Goal: Task Accomplishment & Management: Complete application form

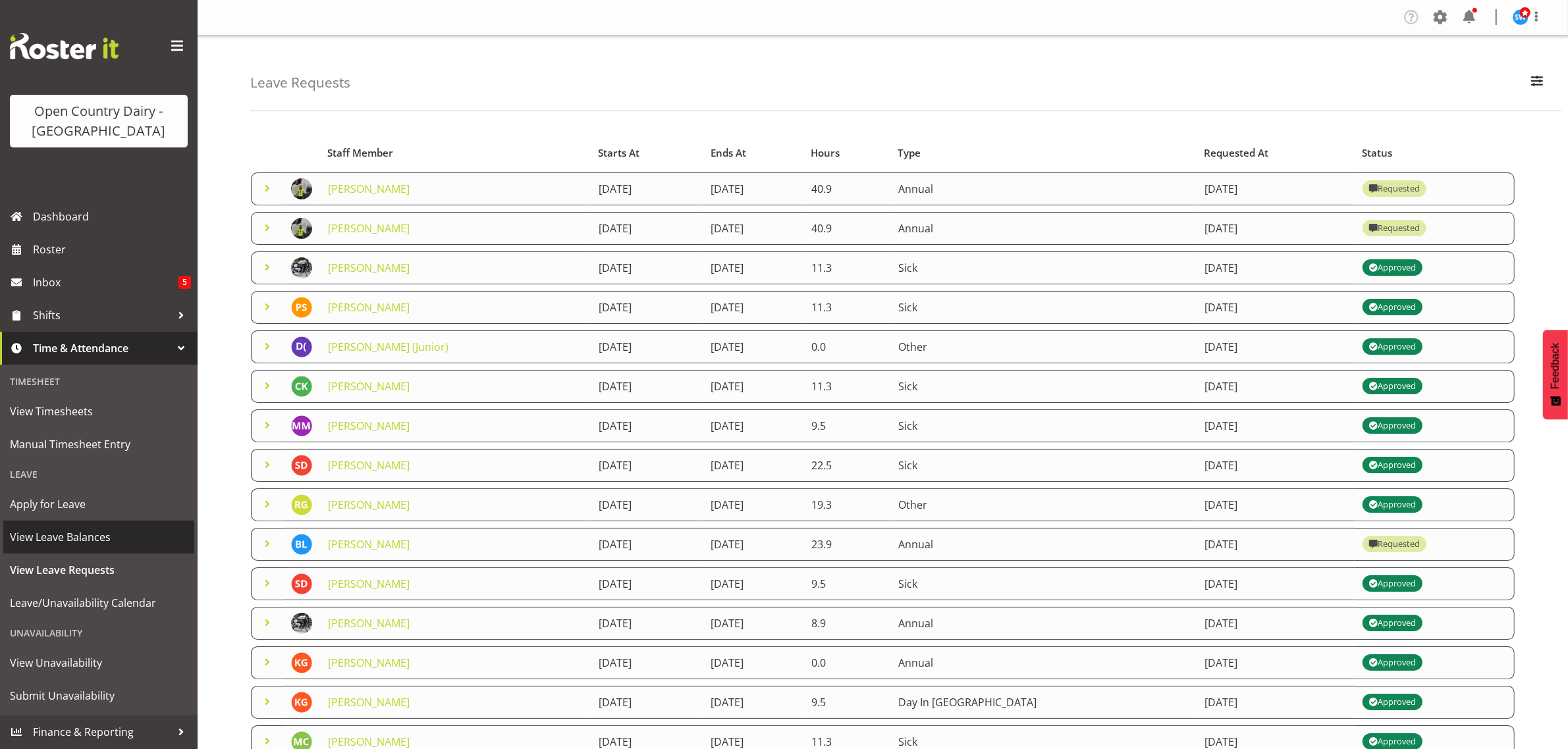
click at [67, 545] on span "View Leave Balances" at bounding box center [98, 537] width 177 height 20
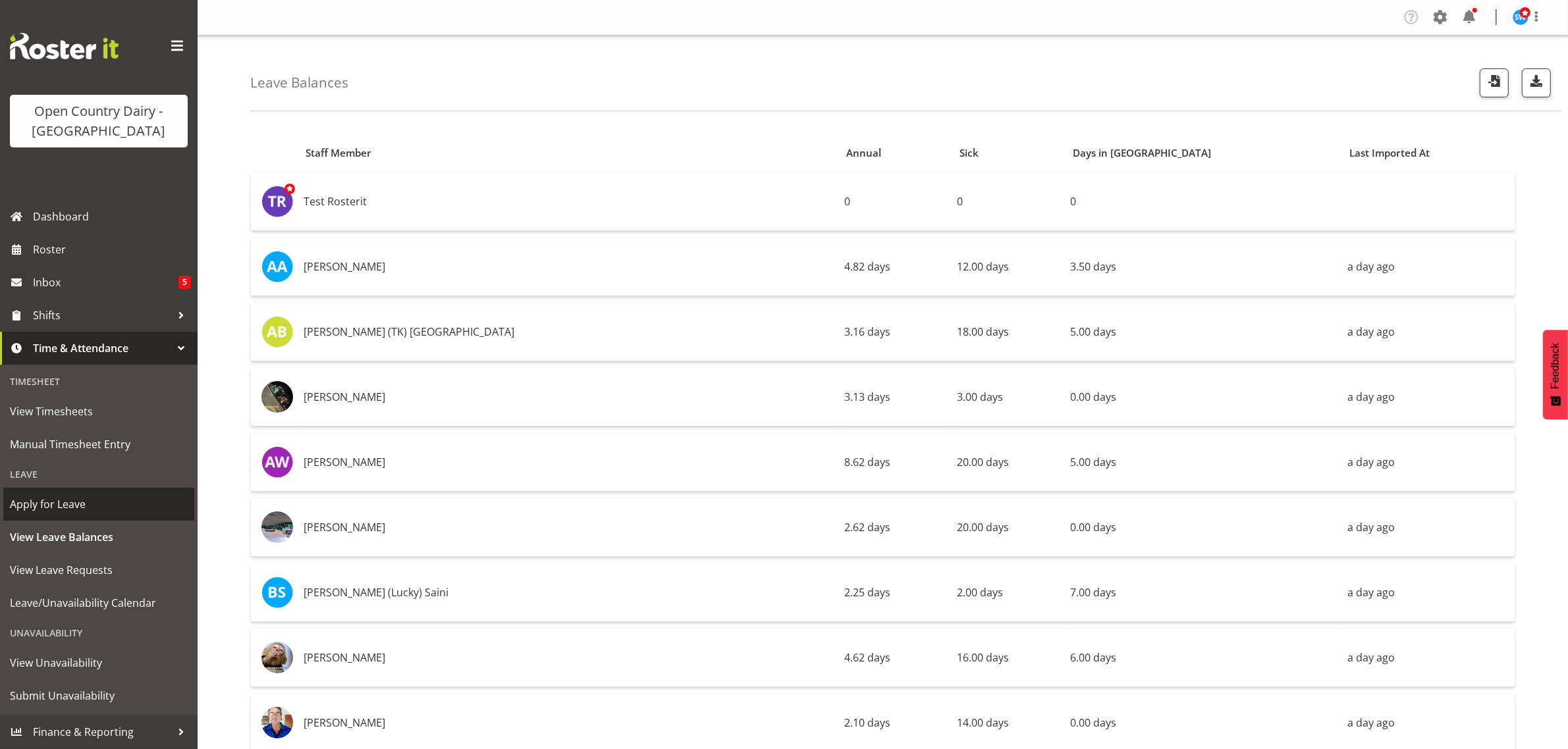
click at [71, 506] on span "Apply for Leave" at bounding box center [98, 505] width 177 height 20
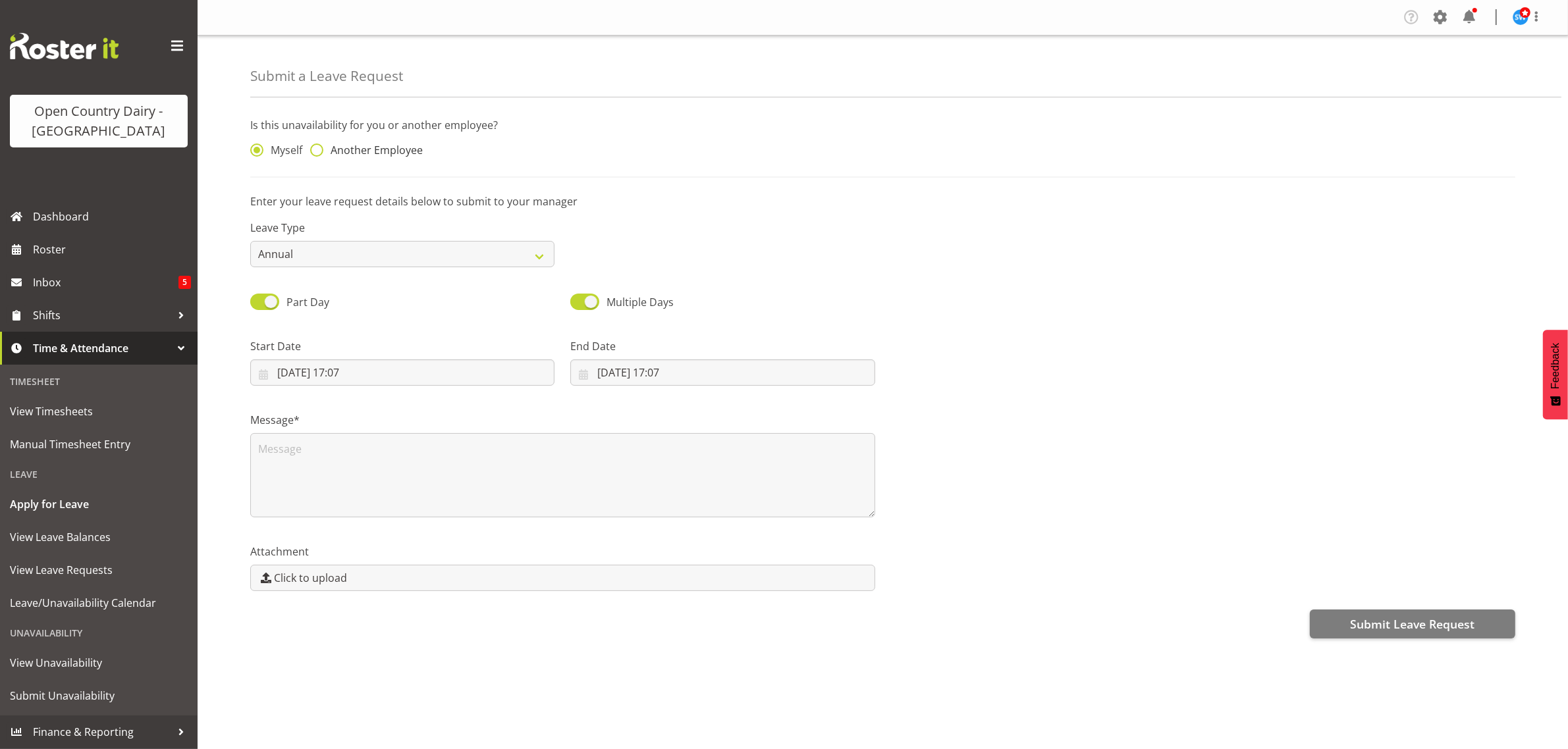
click at [314, 152] on span at bounding box center [317, 150] width 13 height 13
click at [314, 152] on input "Another Employee" at bounding box center [314, 150] width 8 height 8
radio input "true"
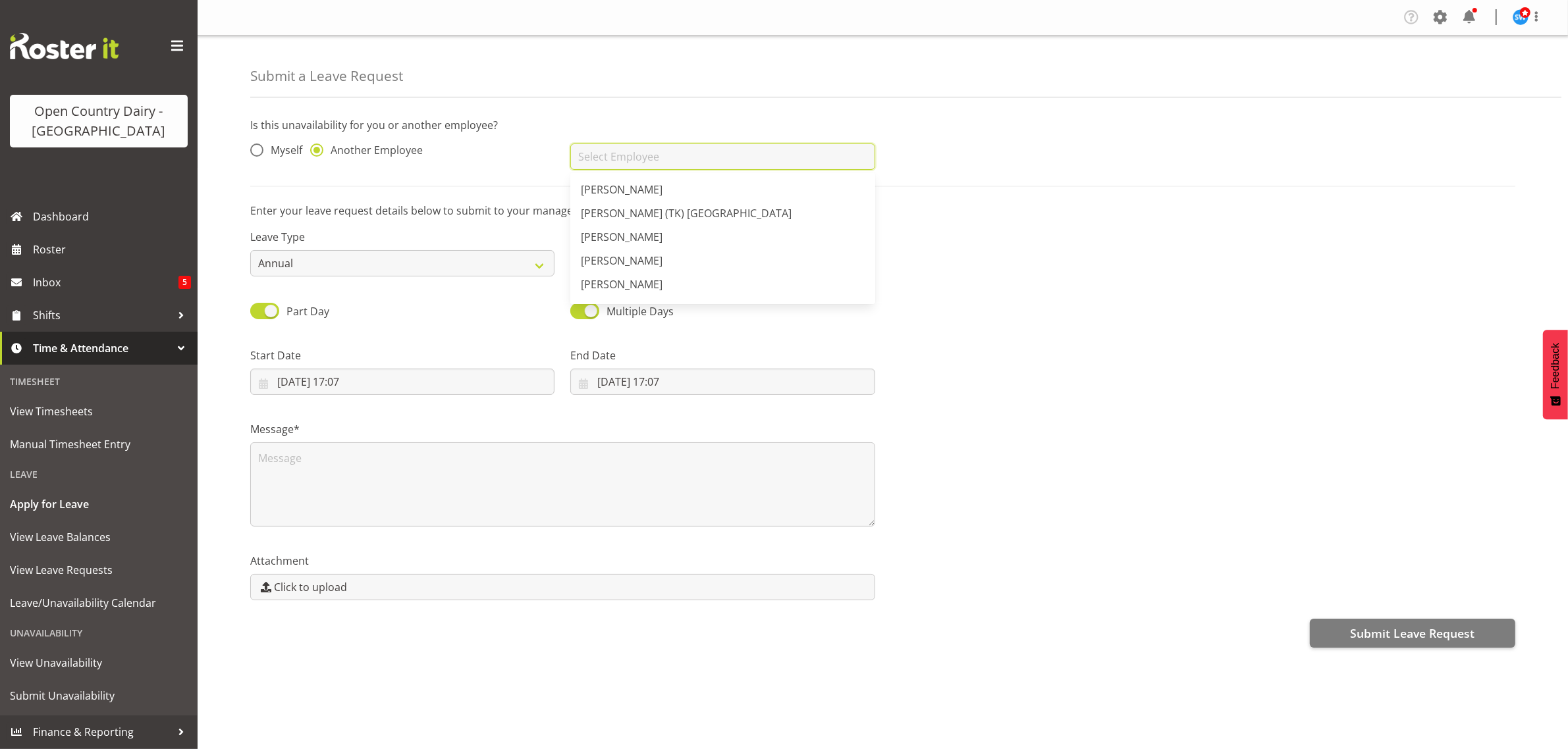
click at [587, 165] on input "text" at bounding box center [722, 157] width 304 height 27
click at [662, 196] on link "[PERSON_NAME]" at bounding box center [722, 189] width 304 height 23
type input "[PERSON_NAME]"
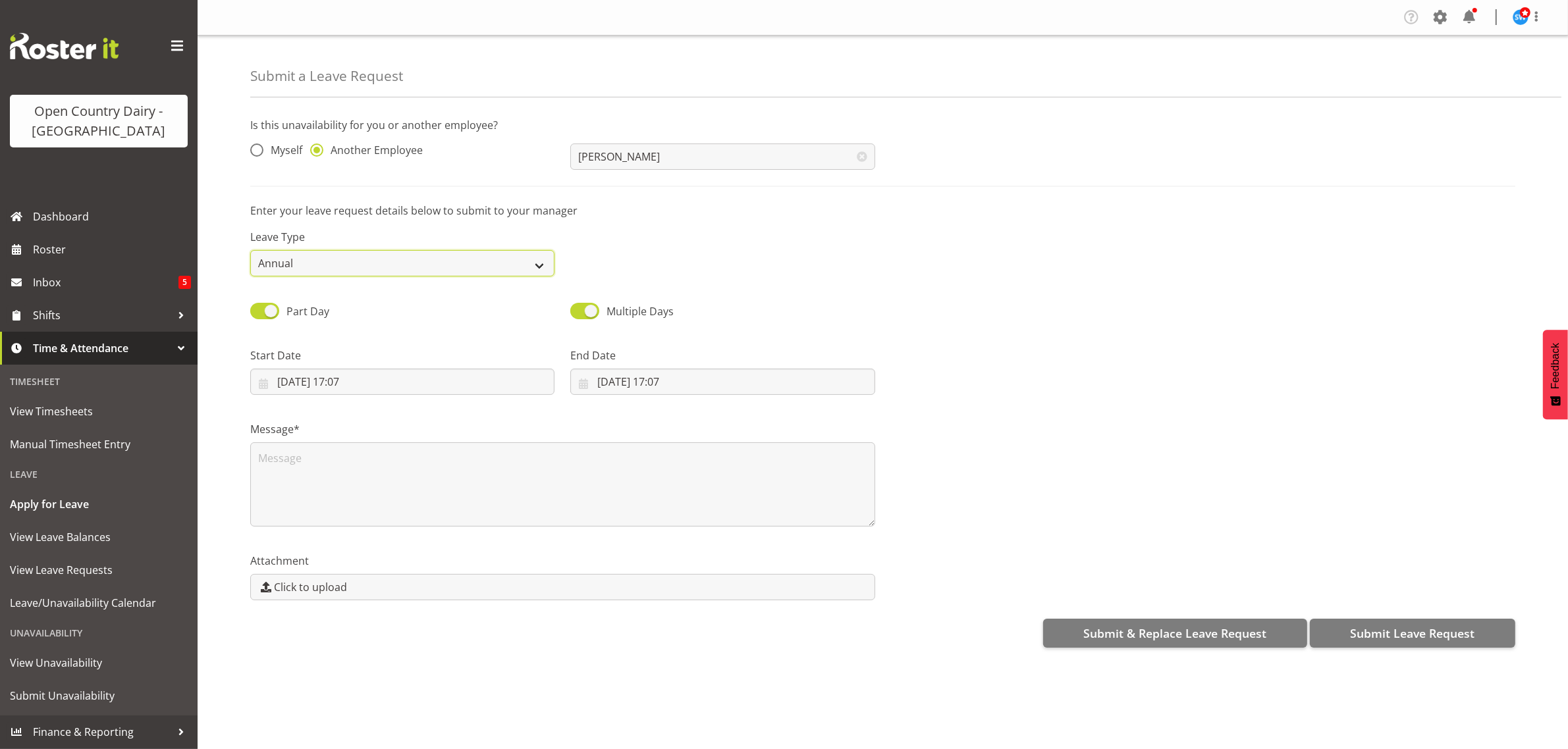
click at [539, 264] on select "Annual Sick Leave Without Pay Bereavement Domestic Violence Parental Jury Servi…" at bounding box center [402, 263] width 304 height 27
select select "Sick"
click at [250, 250] on select "Annual Sick Leave Without Pay Bereavement Domestic Violence Parental Jury Servi…" at bounding box center [402, 263] width 304 height 27
click at [388, 389] on input "[DATE] 17:07" at bounding box center [402, 382] width 304 height 27
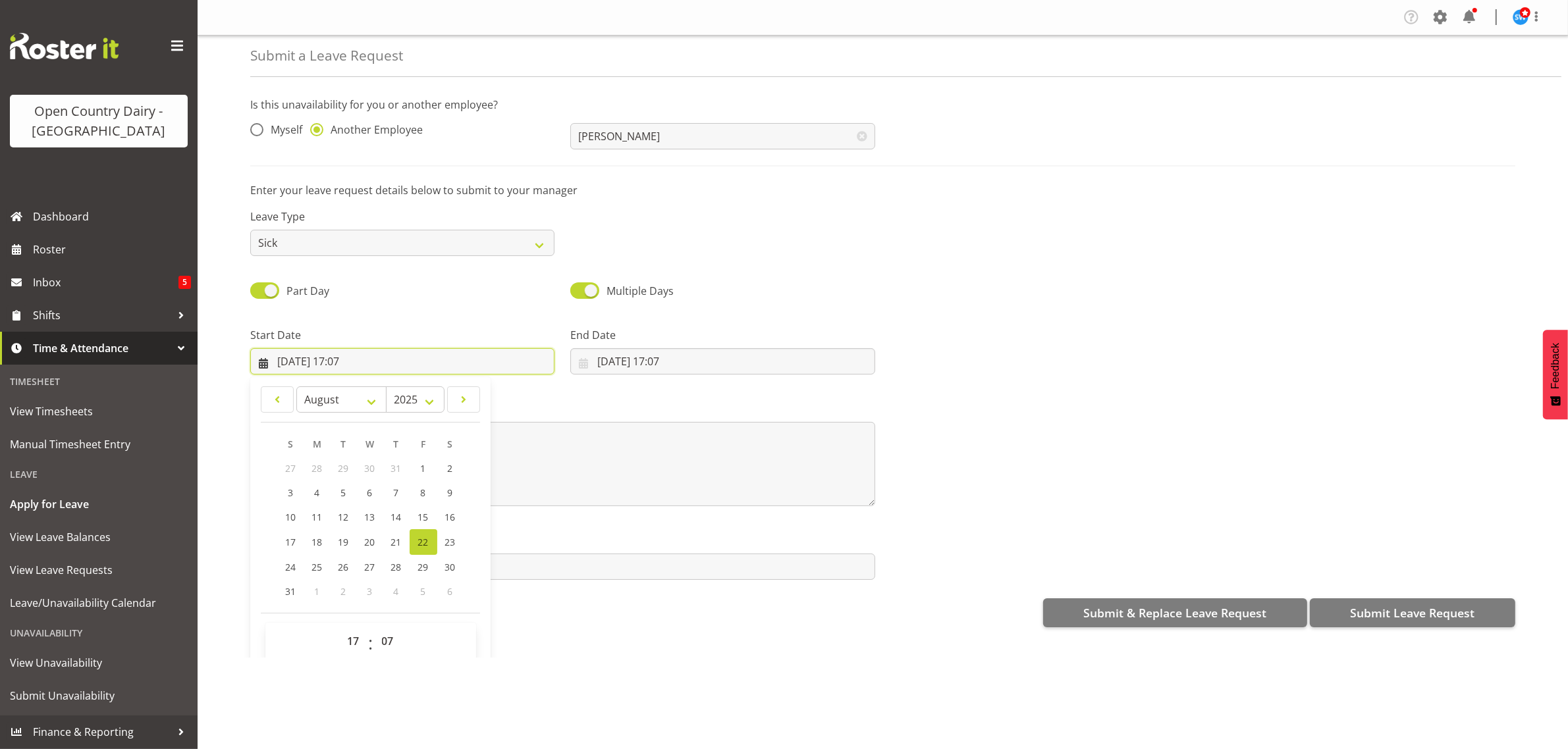
scroll to position [38, 0]
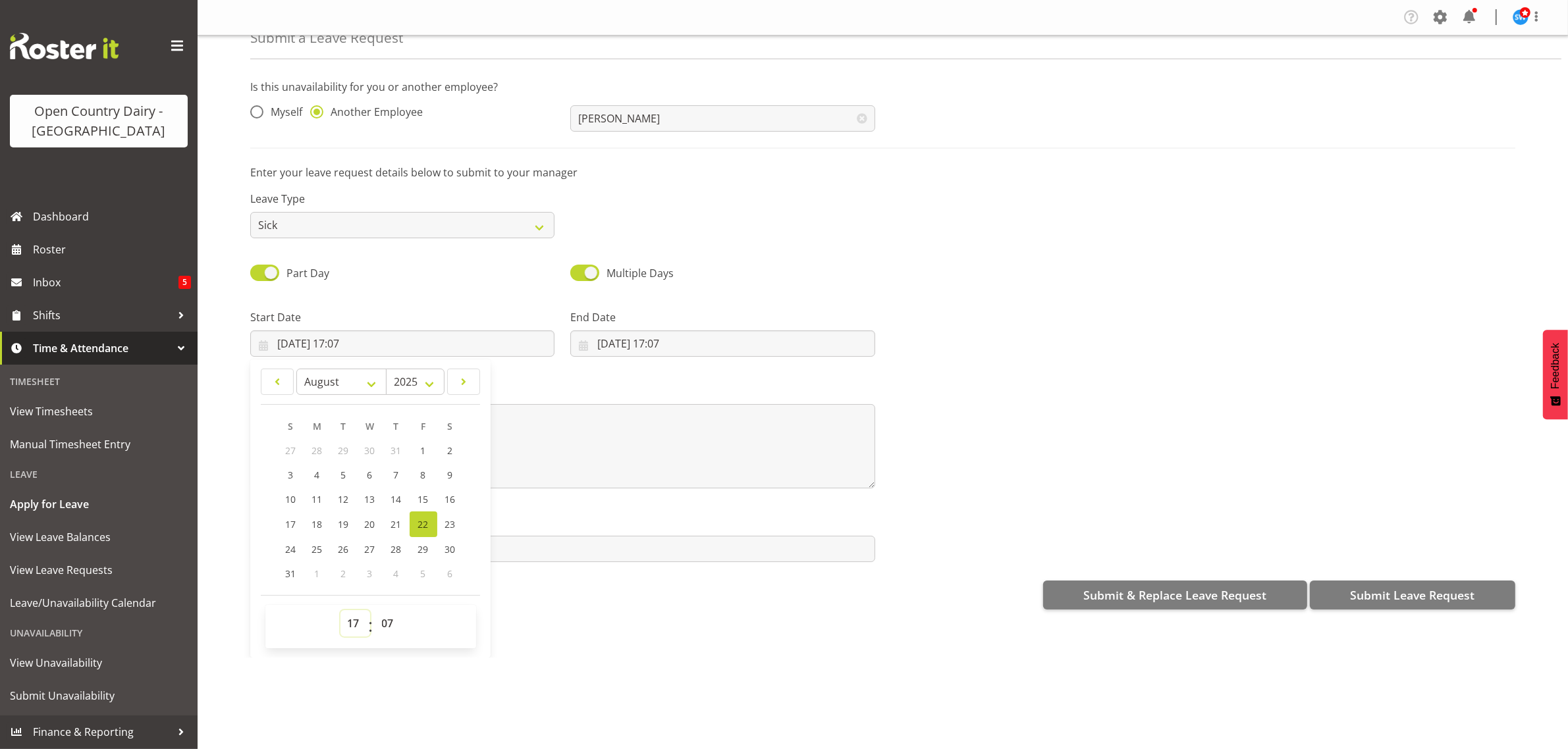
click at [362, 627] on select "00 01 02 03 04 05 06 07 08 09 10 11 12 13 14 15 16 17 18 19 20 21 22 23" at bounding box center [356, 624] width 30 height 27
select select "16"
click at [341, 611] on select "00 01 02 03 04 05 06 07 08 09 10 11 12 13 14 15 16 17 18 19 20 21 22 23" at bounding box center [356, 624] width 30 height 27
type input "22/08/2025, 16:07"
click at [384, 623] on select "00 01 02 03 04 05 06 07 08 09 10 11 12 13 14 15 16 17 18 19 20 21 22 23 24 25 2…" at bounding box center [390, 624] width 30 height 27
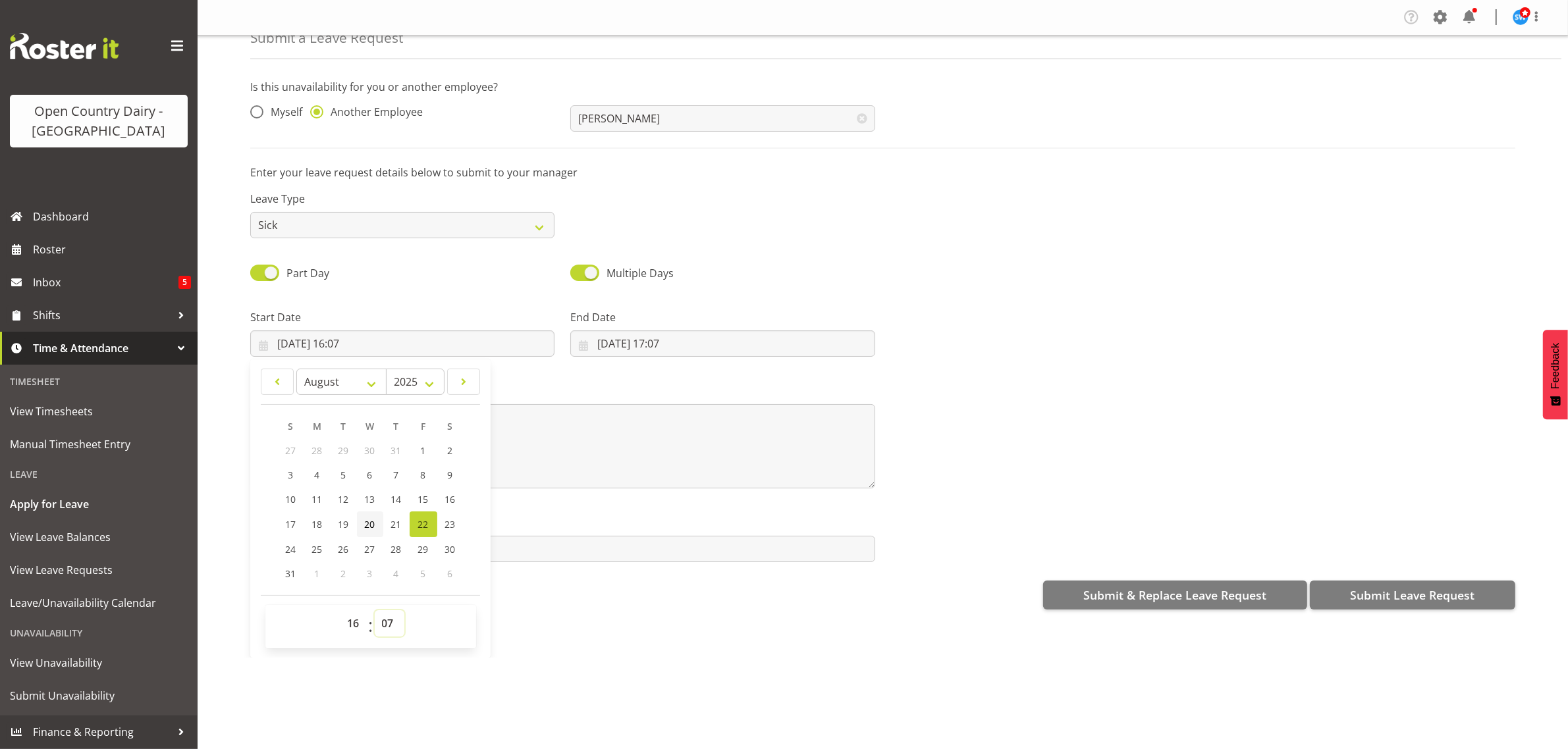
select select "45"
click at [375, 611] on select "00 01 02 03 04 05 06 07 08 09 10 11 12 13 14 15 16 17 18 19 20 21 22 23 24 25 2…" at bounding box center [390, 624] width 30 height 27
type input "22/08/2025, 16:45"
click at [532, 637] on div "Submit a Leave Request Is this unavailability for you or another employee? Myse…" at bounding box center [882, 347] width 1371 height 622
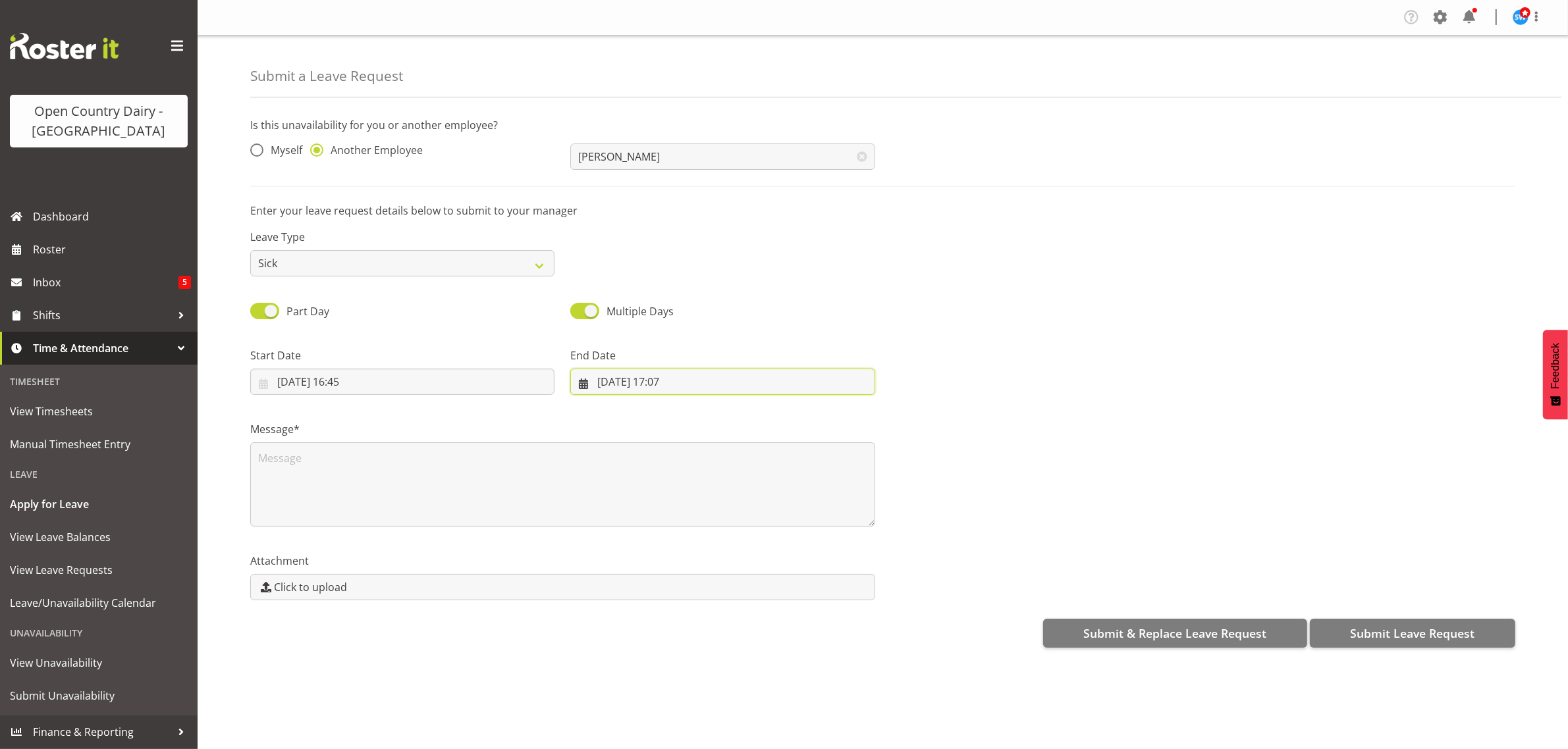
click at [617, 387] on input "22/08/2025, 17:07" at bounding box center [722, 382] width 304 height 27
click at [607, 590] on span "24" at bounding box center [611, 587] width 11 height 12
type input "24/08/2025, 17:07"
click at [996, 527] on div "Message*" at bounding box center [882, 469] width 1281 height 132
click at [647, 382] on input "24/08/2025, 17:07" at bounding box center [722, 382] width 304 height 27
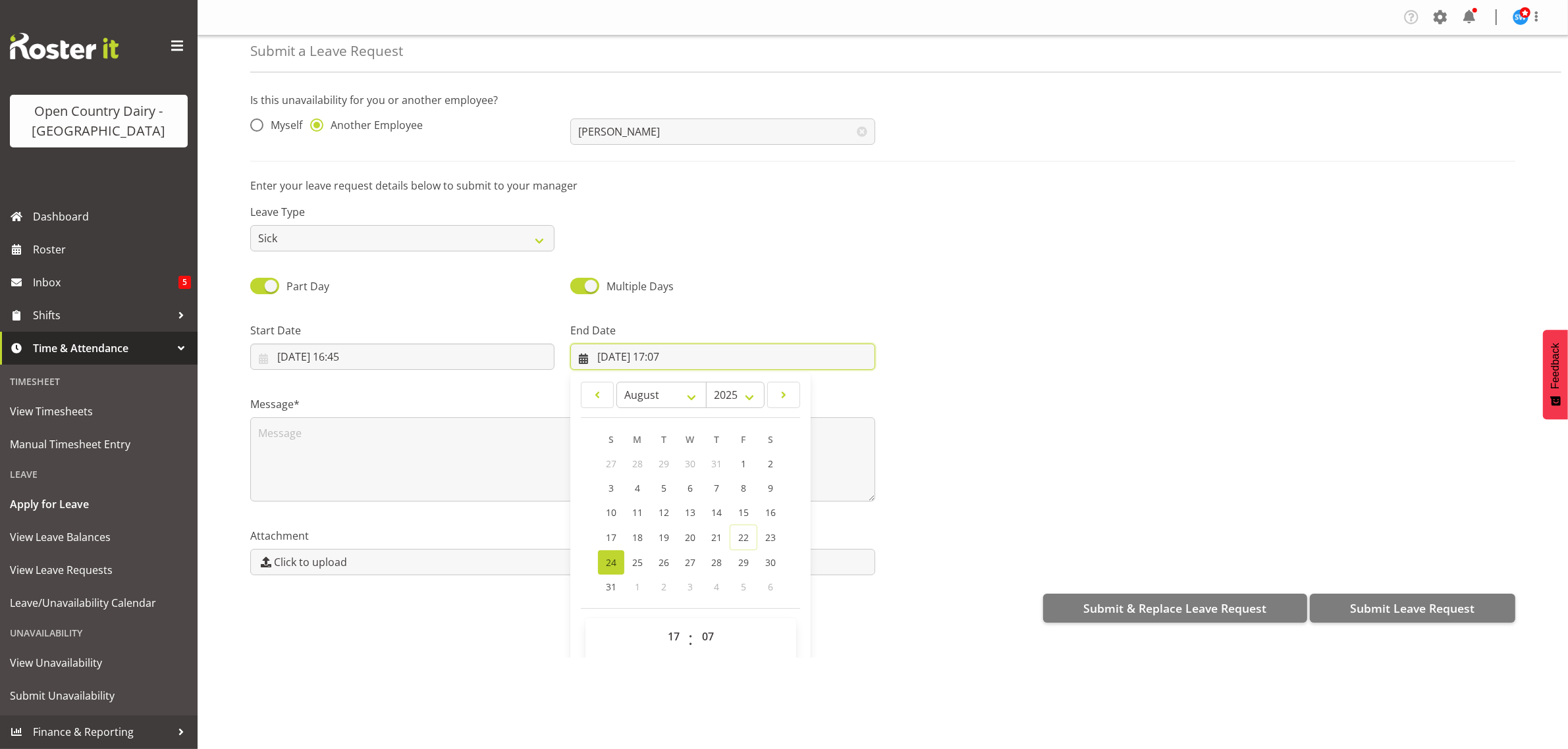
scroll to position [38, 0]
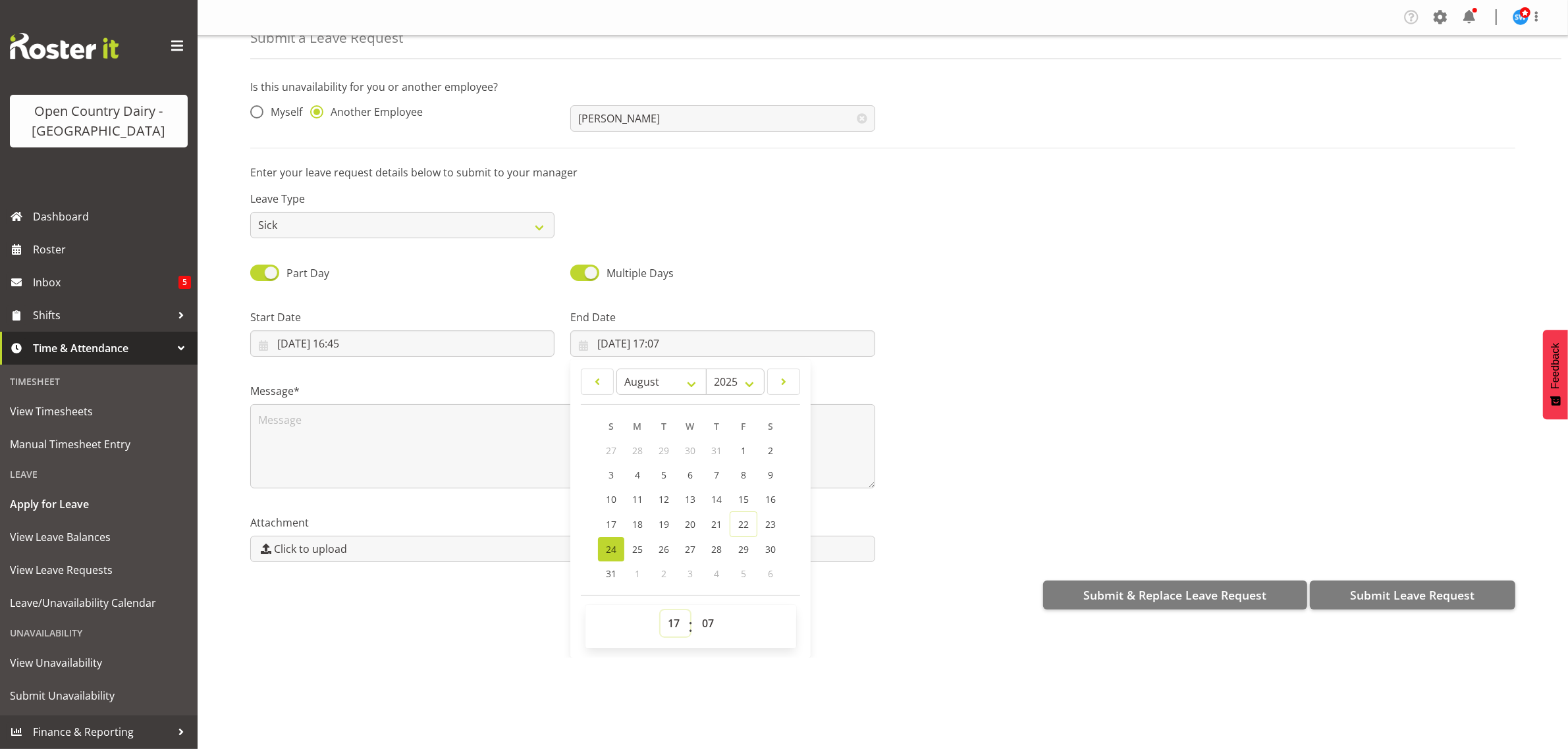
click at [673, 627] on select "00 01 02 03 04 05 06 07 08 09 10 11 12 13 14 15 16 17 18 19 20 21 22 23" at bounding box center [676, 624] width 30 height 27
select select "4"
click at [661, 611] on select "00 01 02 03 04 05 06 07 08 09 10 11 12 13 14 15 16 17 18 19 20 21 22 23" at bounding box center [676, 624] width 30 height 27
type input "24/08/2025, 04:07"
click at [706, 621] on select "00 01 02 03 04 05 06 07 08 09 10 11 12 13 14 15 16 17 18 19 20 21 22 23 24 25 2…" at bounding box center [710, 624] width 30 height 27
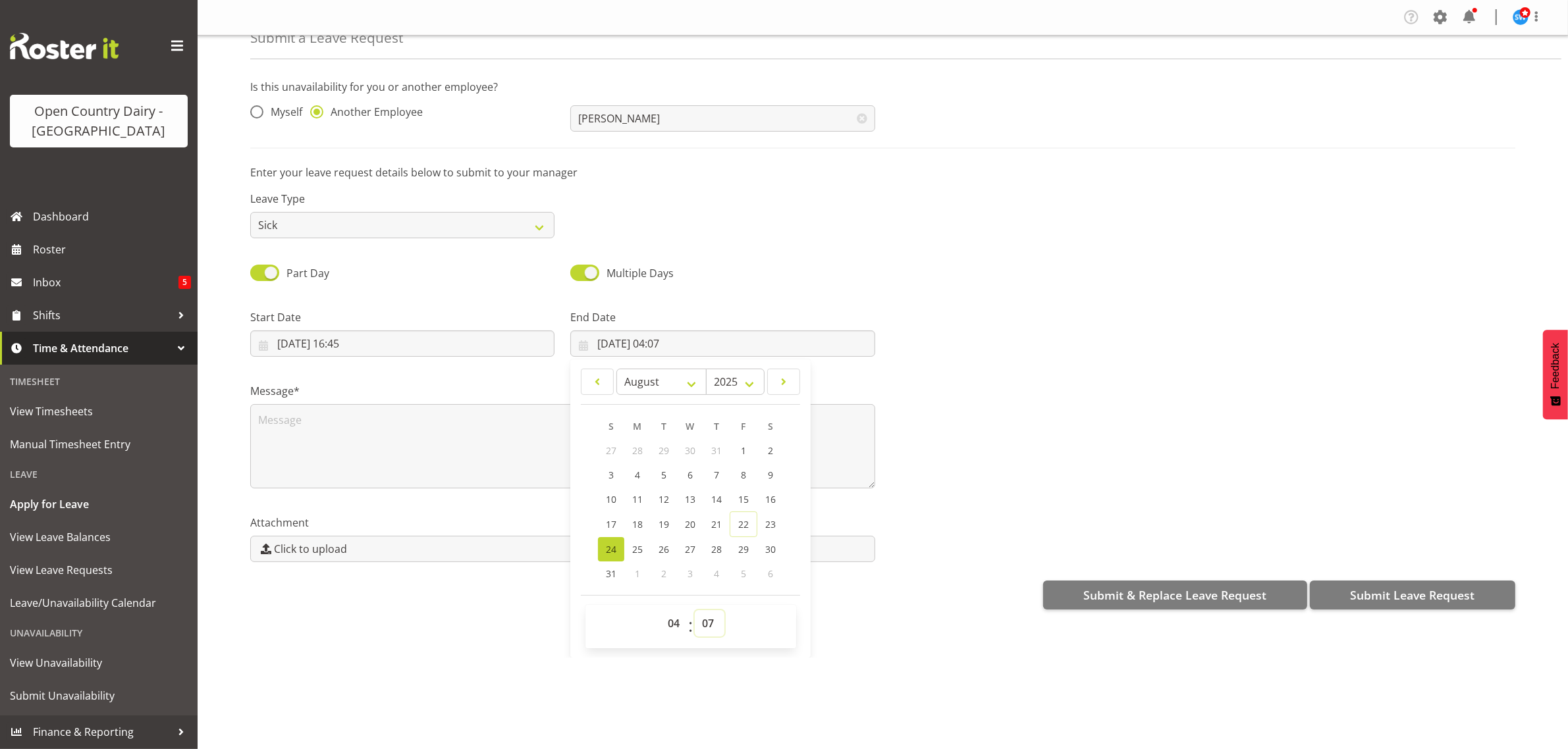
select select "4"
click at [695, 611] on select "00 01 02 03 04 05 06 07 08 09 10 11 12 13 14 15 16 17 18 19 20 21 22 23 24 25 2…" at bounding box center [710, 624] width 30 height 27
type input "24/08/2025, 04:04"
click at [699, 623] on select "00 01 02 03 04 05 06 07 08 09 10 11 12 13 14 15 16 17 18 19 20 21 22 23 24 25 2…" at bounding box center [710, 624] width 30 height 27
select select "0"
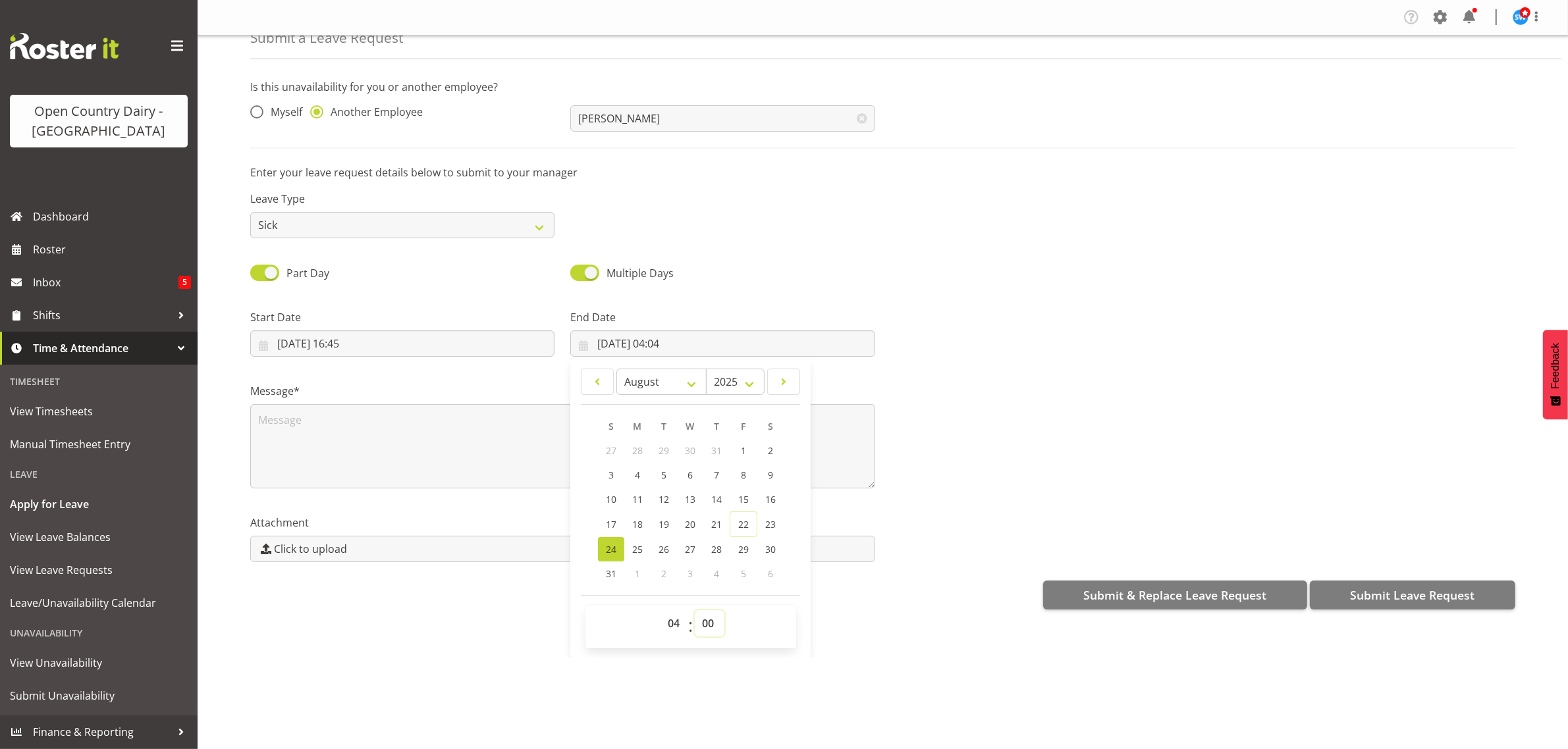
click at [695, 611] on select "00 01 02 03 04 05 06 07 08 09 10 11 12 13 14 15 16 17 18 19 20 21 22 23 24 25 2…" at bounding box center [710, 624] width 30 height 27
type input "[DATE] 04:00"
click at [461, 506] on div "Attachment Click to upload" at bounding box center [562, 533] width 641 height 74
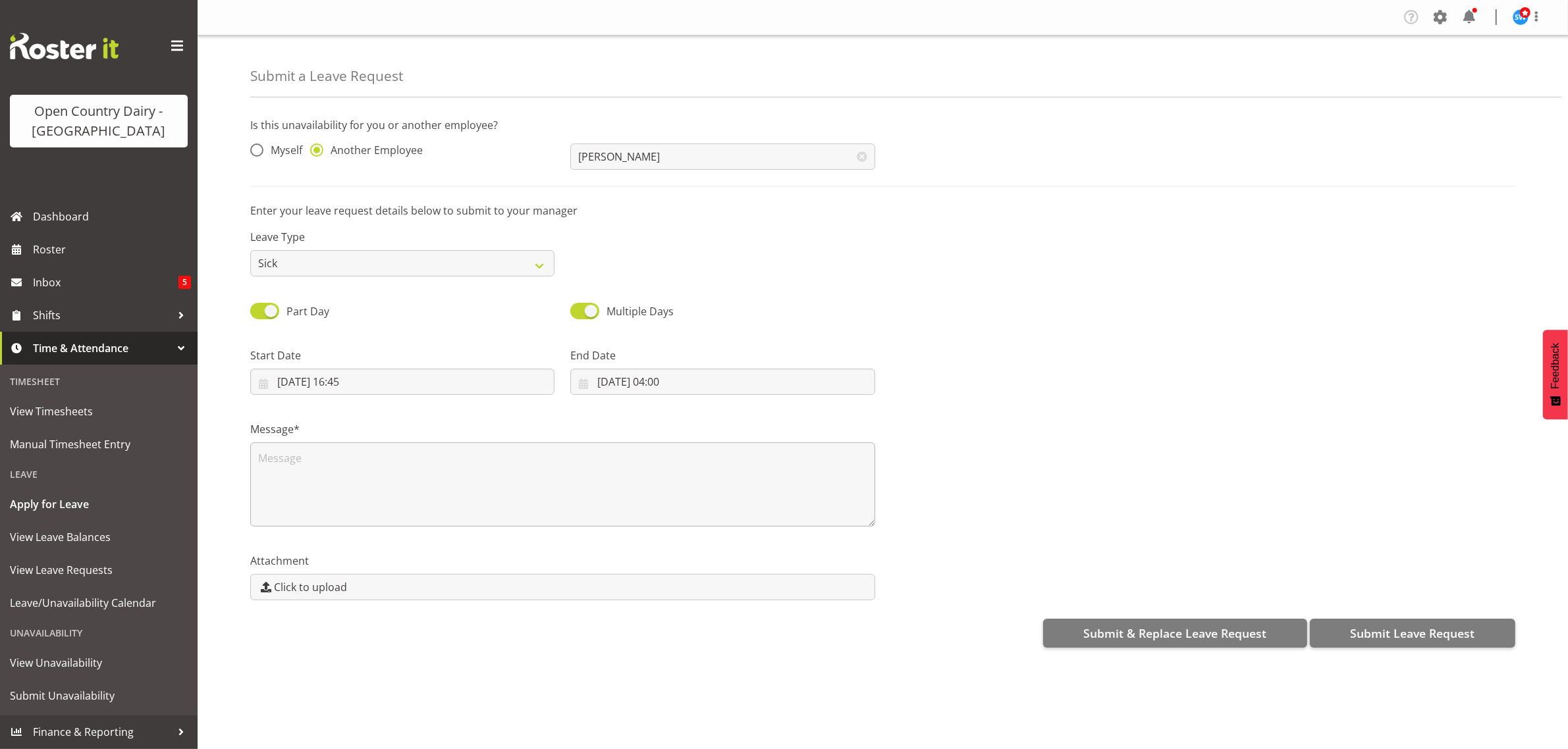
scroll to position [0, 0]
click at [310, 460] on textarea at bounding box center [562, 484] width 625 height 84
click at [264, 451] on textarea at bounding box center [562, 484] width 625 height 84
click at [278, 464] on textarea at bounding box center [562, 484] width 625 height 84
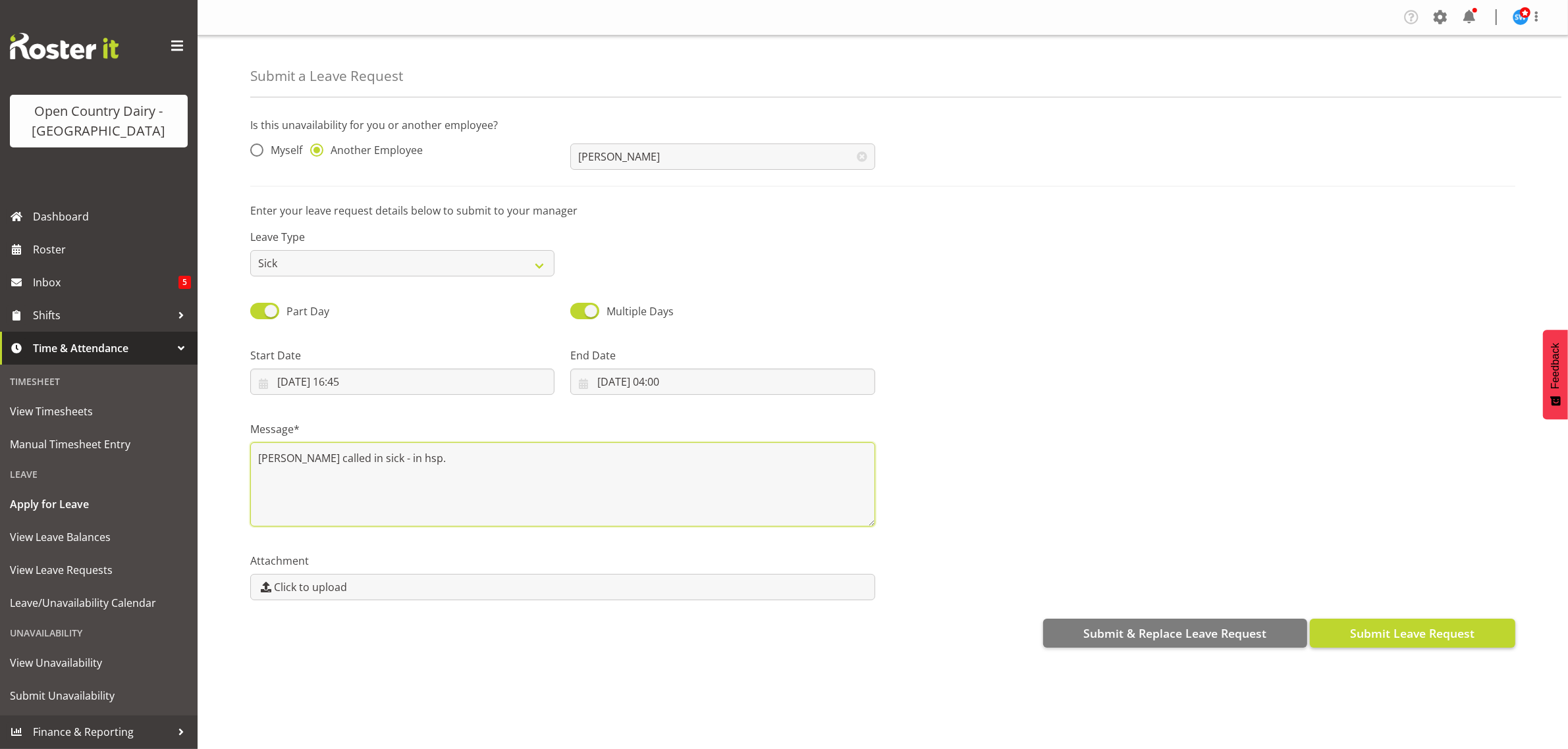
type textarea "Dave called in sick - in hsp."
click at [1404, 640] on span "Submit Leave Request" at bounding box center [1411, 633] width 124 height 17
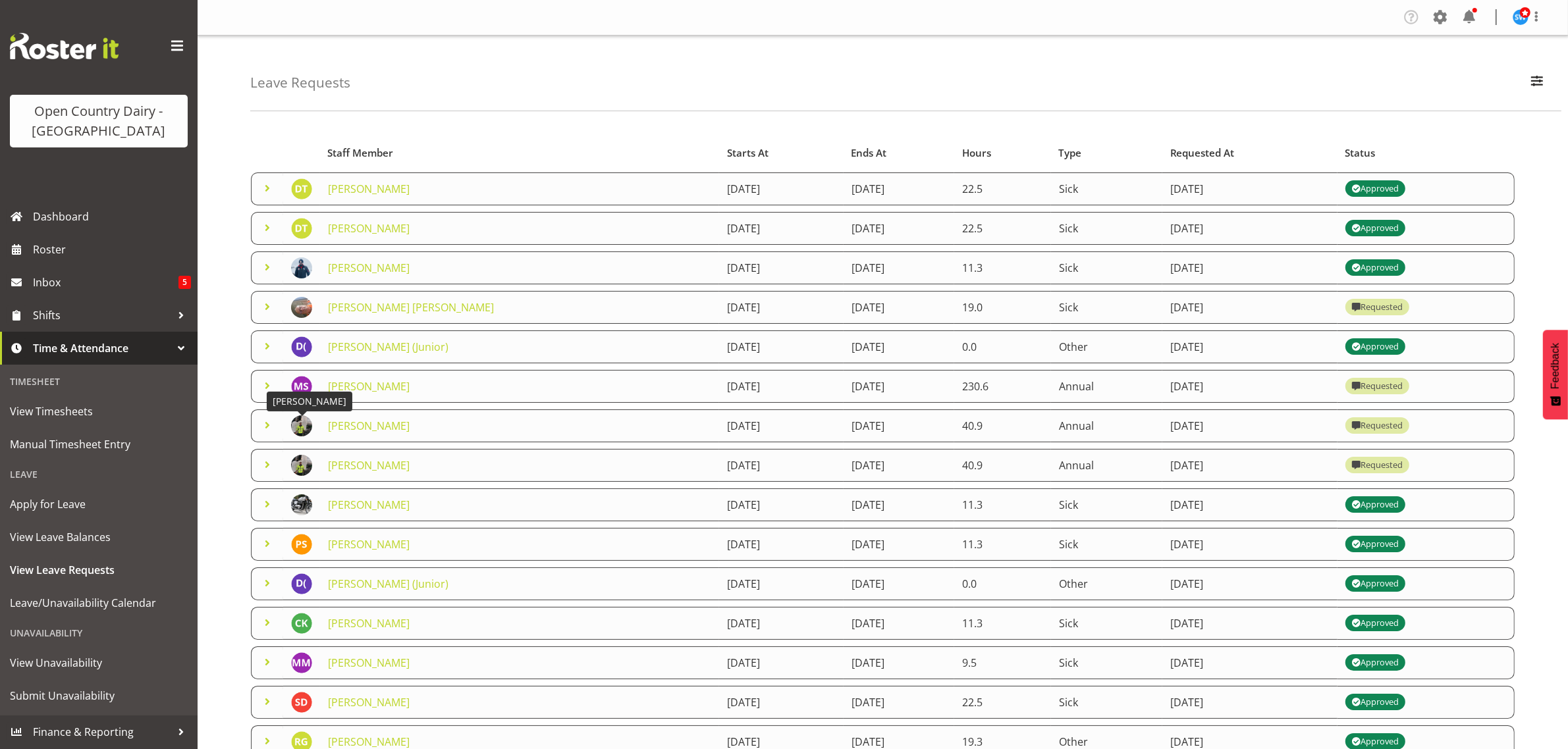
click at [303, 429] on img at bounding box center [301, 426] width 21 height 21
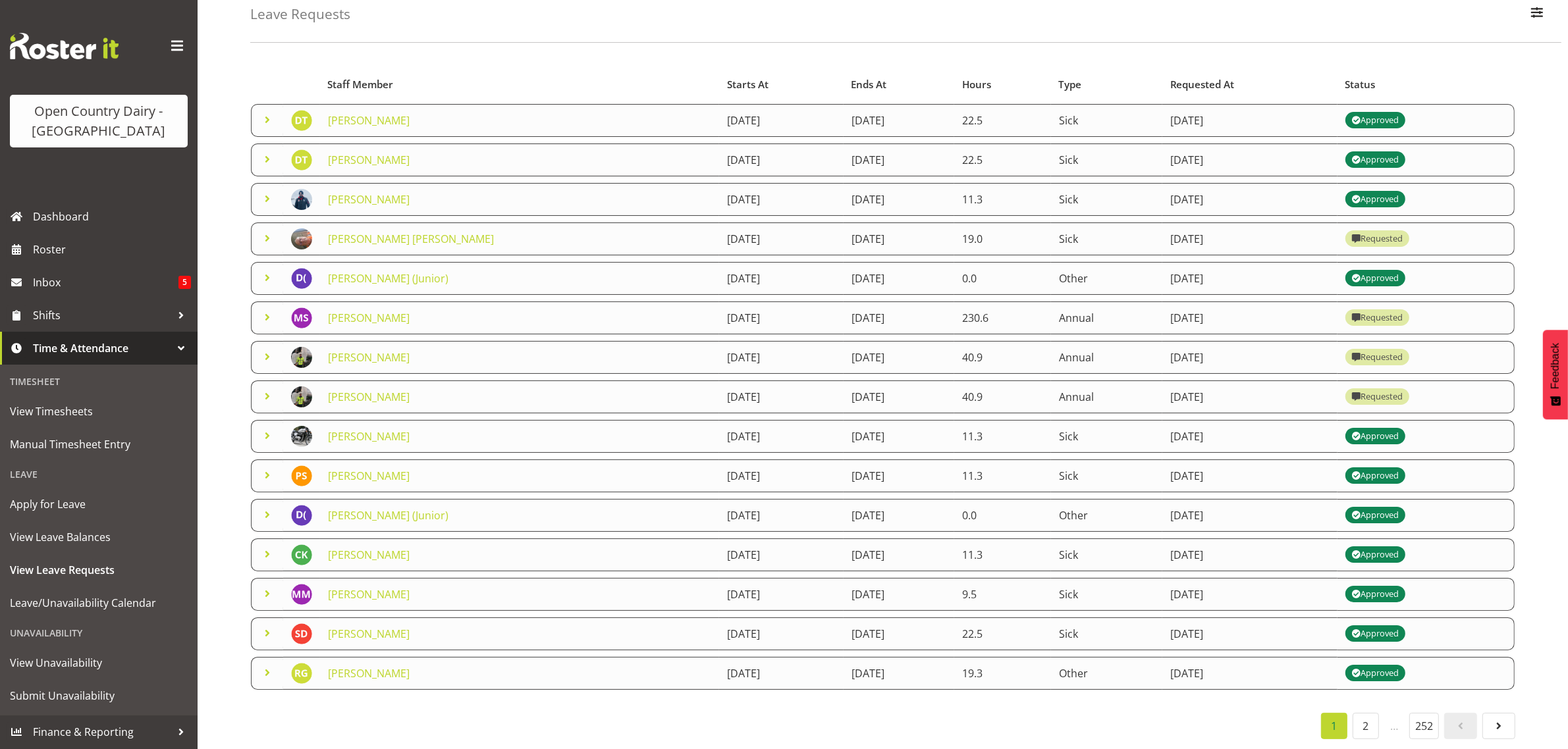
scroll to position [86, 0]
click at [41, 238] on link "Roster" at bounding box center [98, 250] width 197 height 33
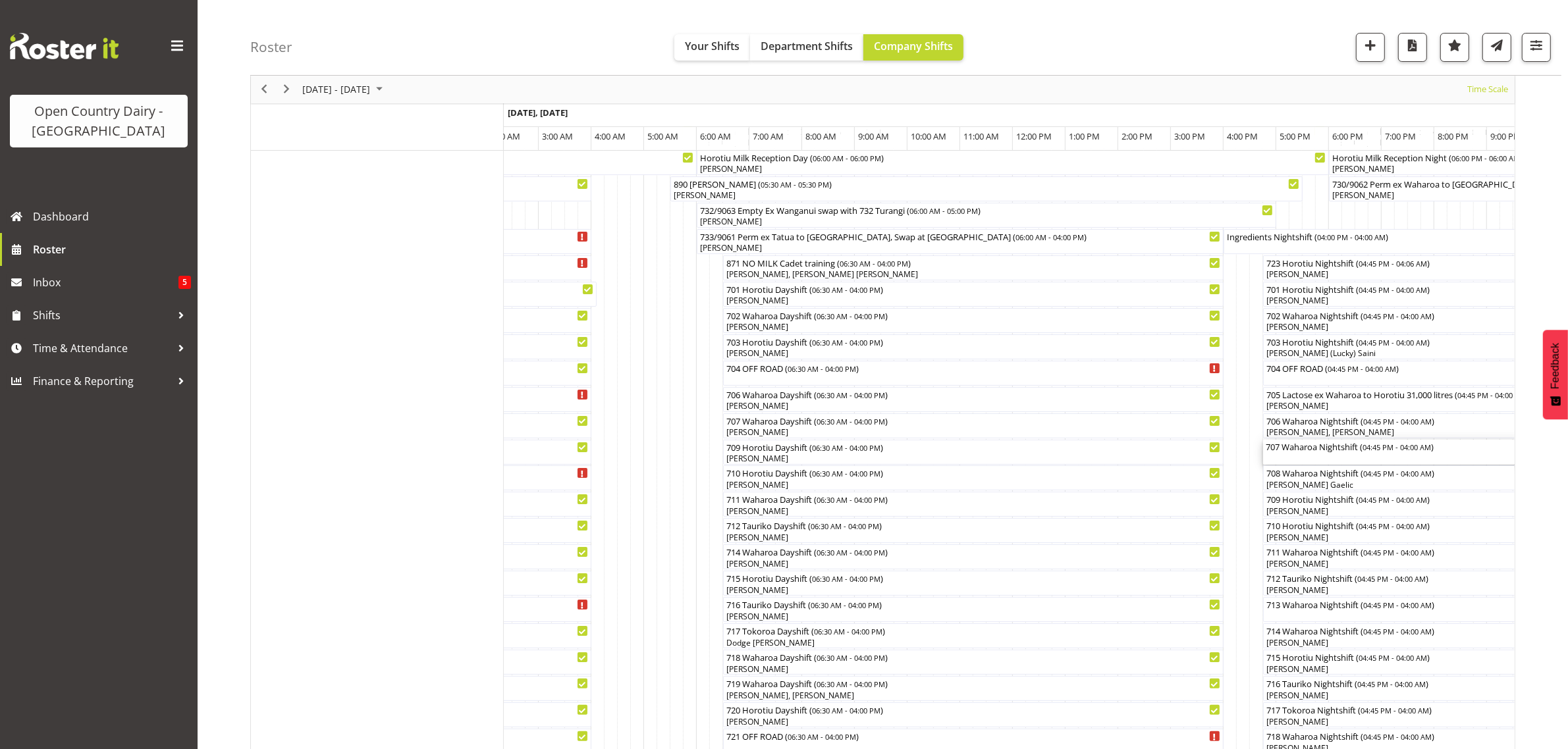
click at [1308, 452] on div "707 Waharoa Nightshift ( 04:45 PM - 04:00 AM )" at bounding box center [1559, 447] width 587 height 13
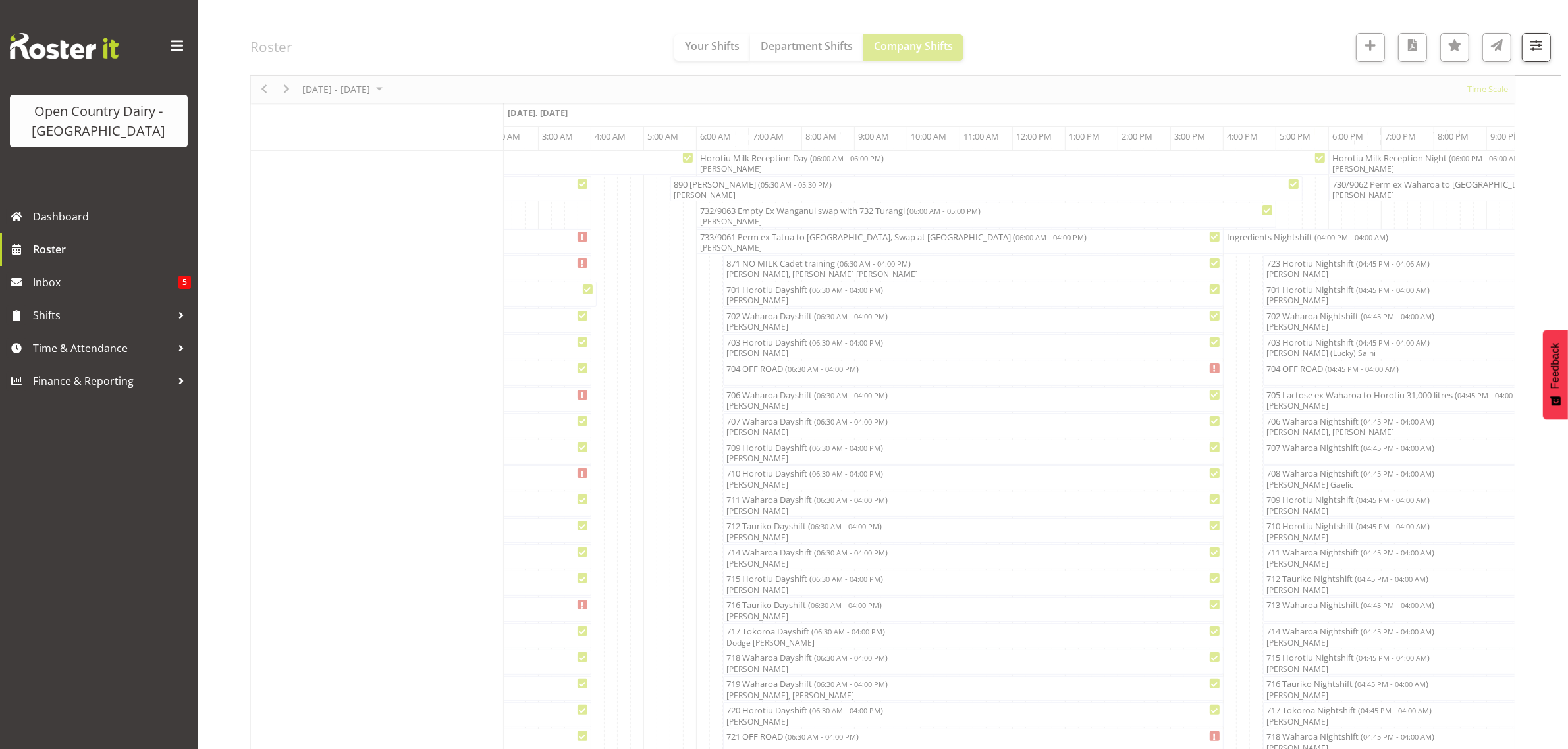
click at [1295, 432] on div at bounding box center [784, 374] width 1568 height 749
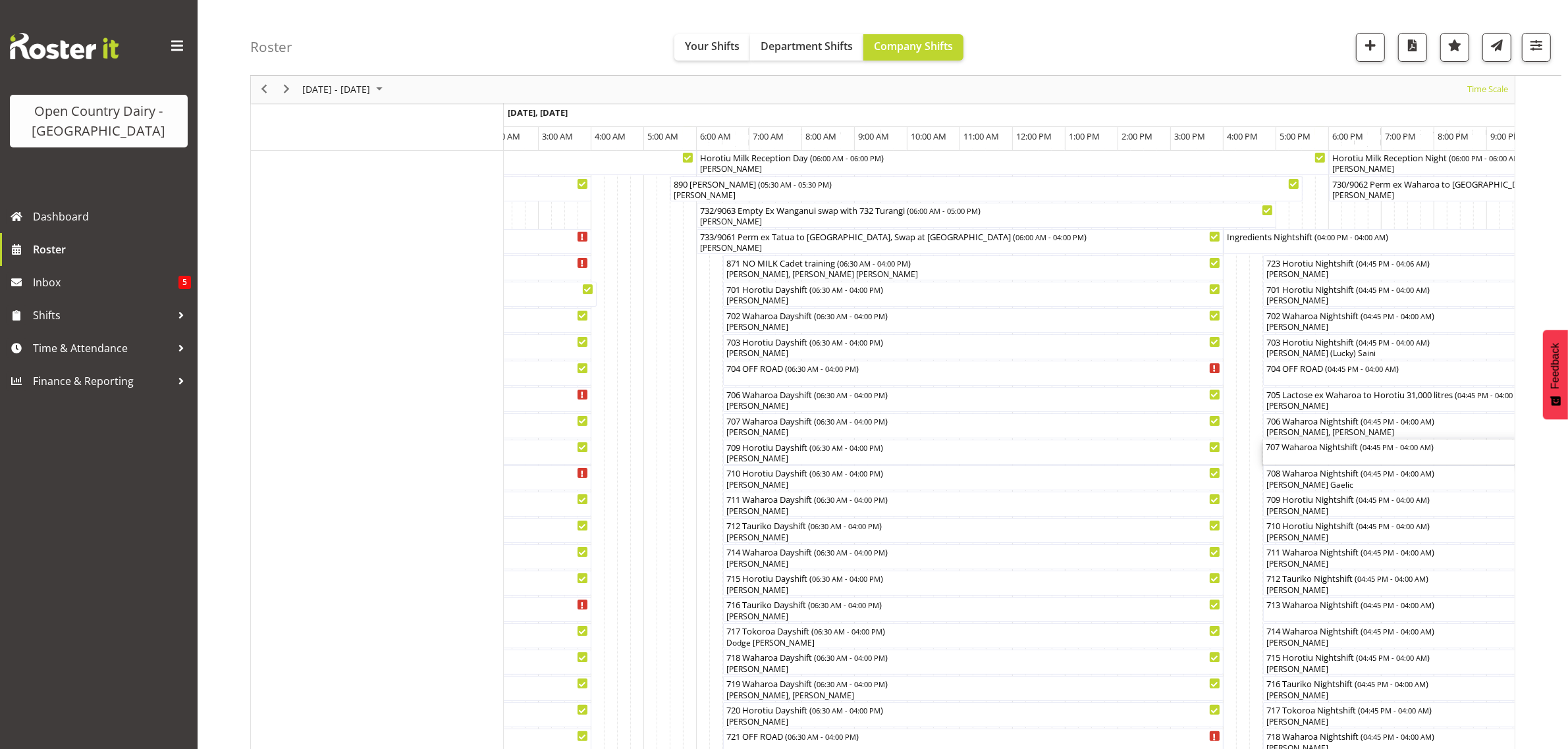
click at [1299, 452] on div "707 Waharoa Nightshift ( 04:45 PM - 04:00 AM )" at bounding box center [1559, 447] width 587 height 13
click at [0, 0] on div at bounding box center [0, 0] width 0 height 0
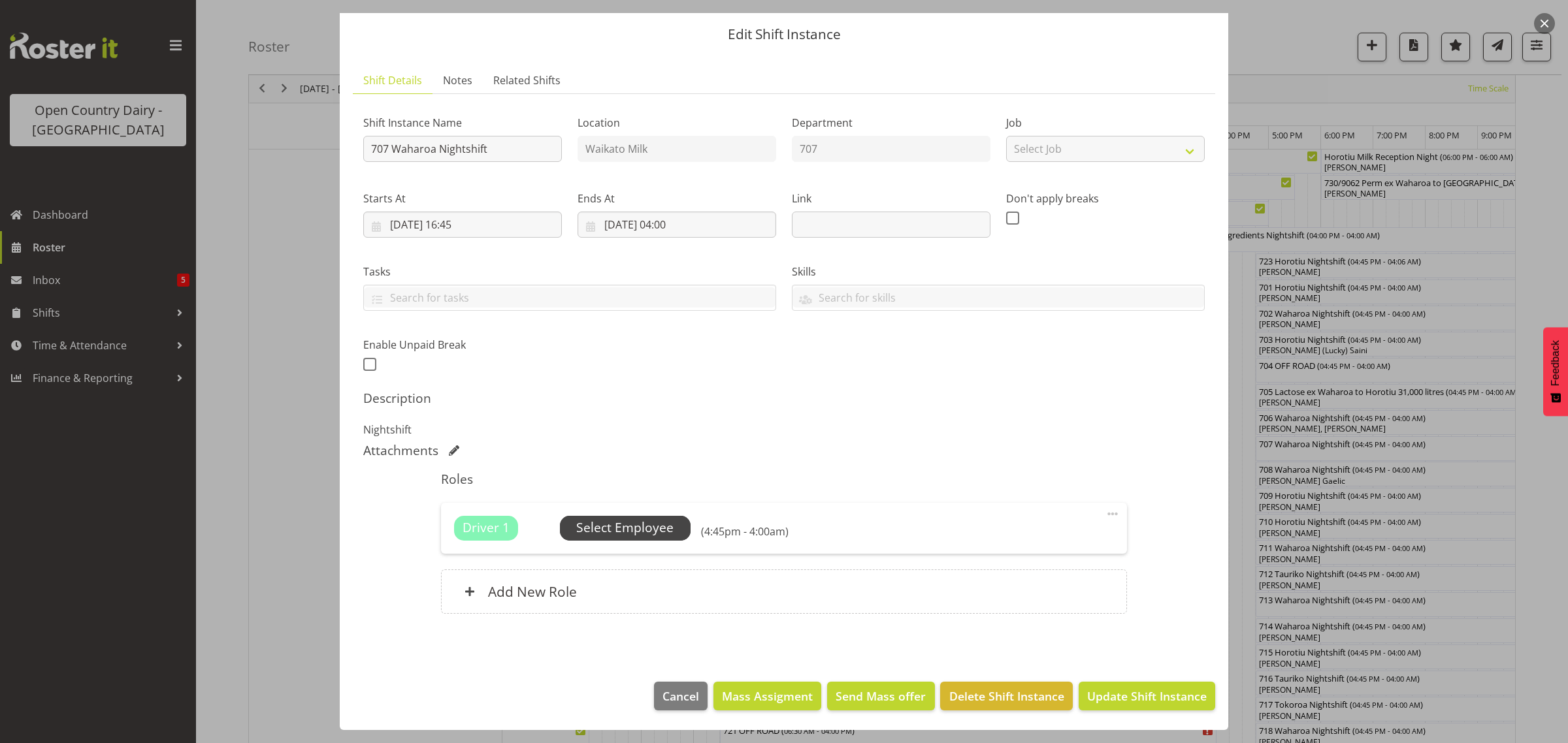
click at [639, 531] on span "Select Employee" at bounding box center [625, 528] width 98 height 19
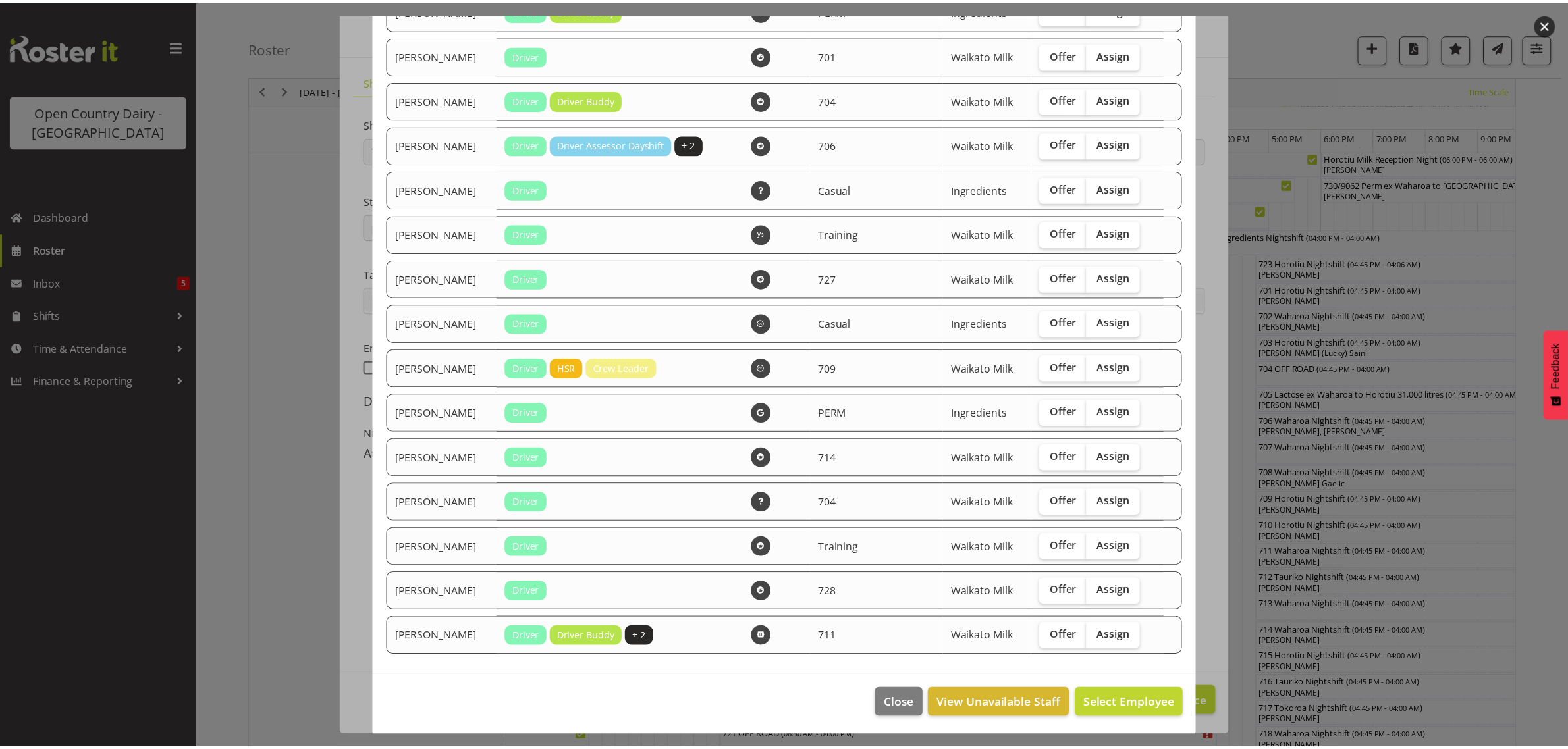
scroll to position [840, 0]
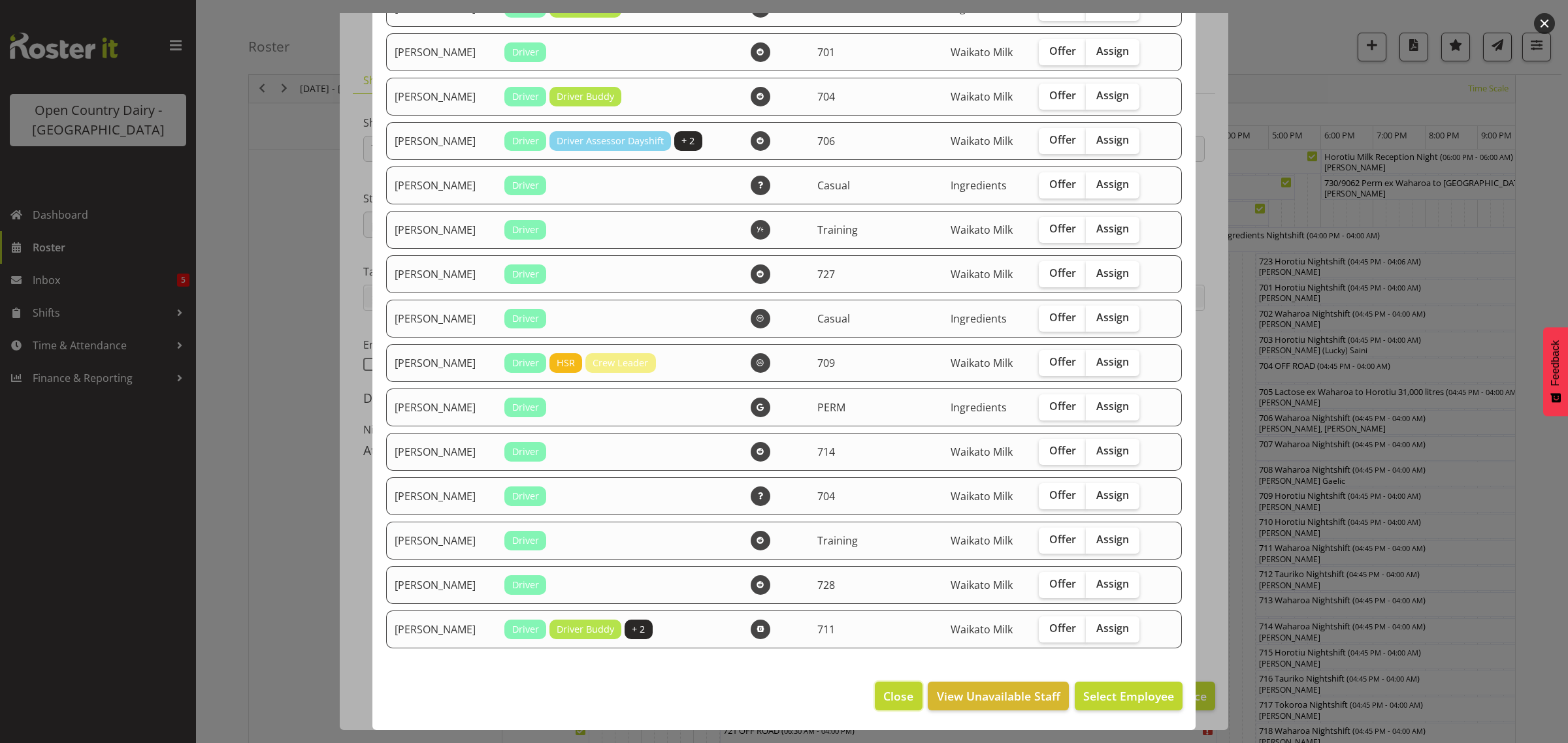
click at [875, 693] on button "Close" at bounding box center [898, 696] width 47 height 29
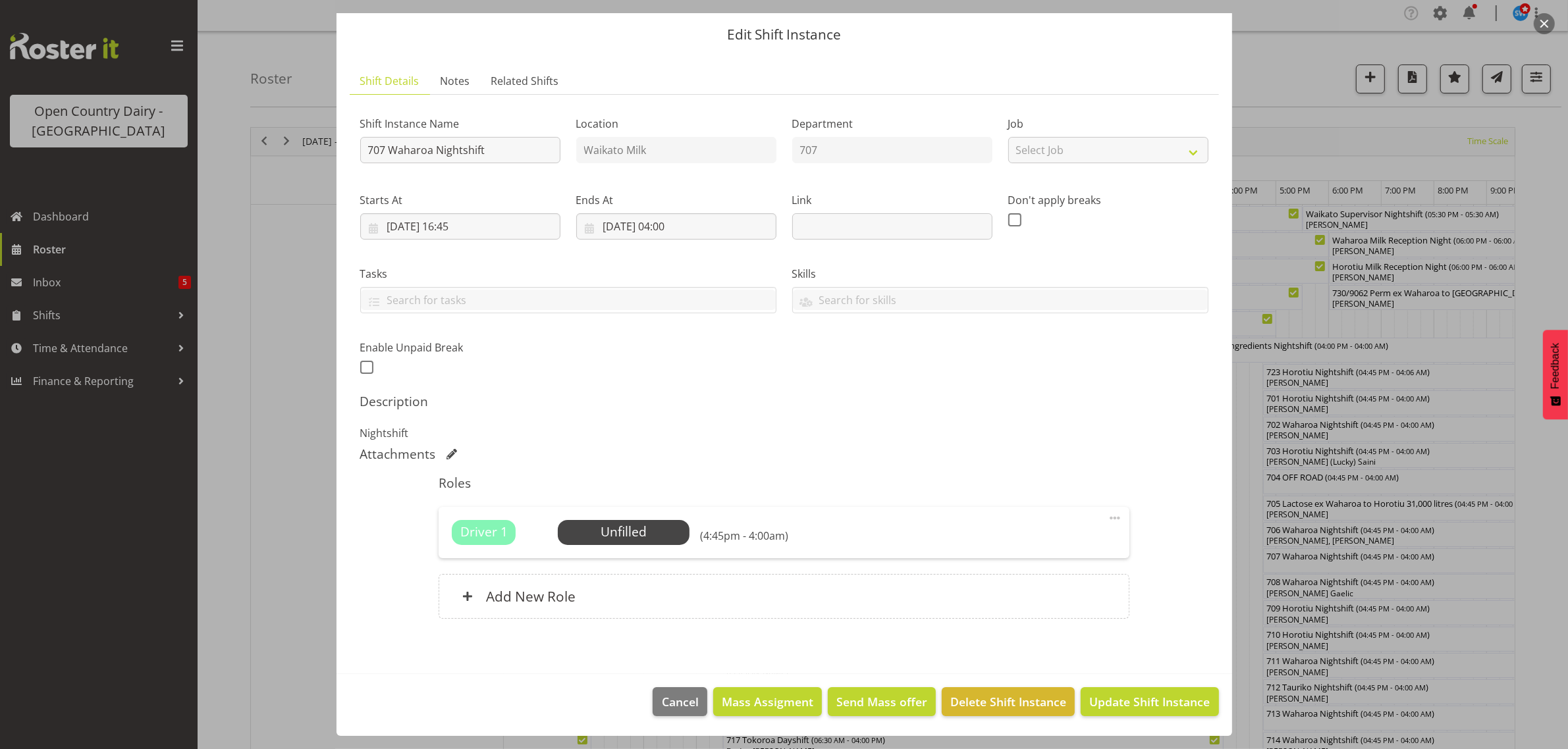
scroll to position [0, 0]
click at [214, 247] on div at bounding box center [784, 374] width 1568 height 749
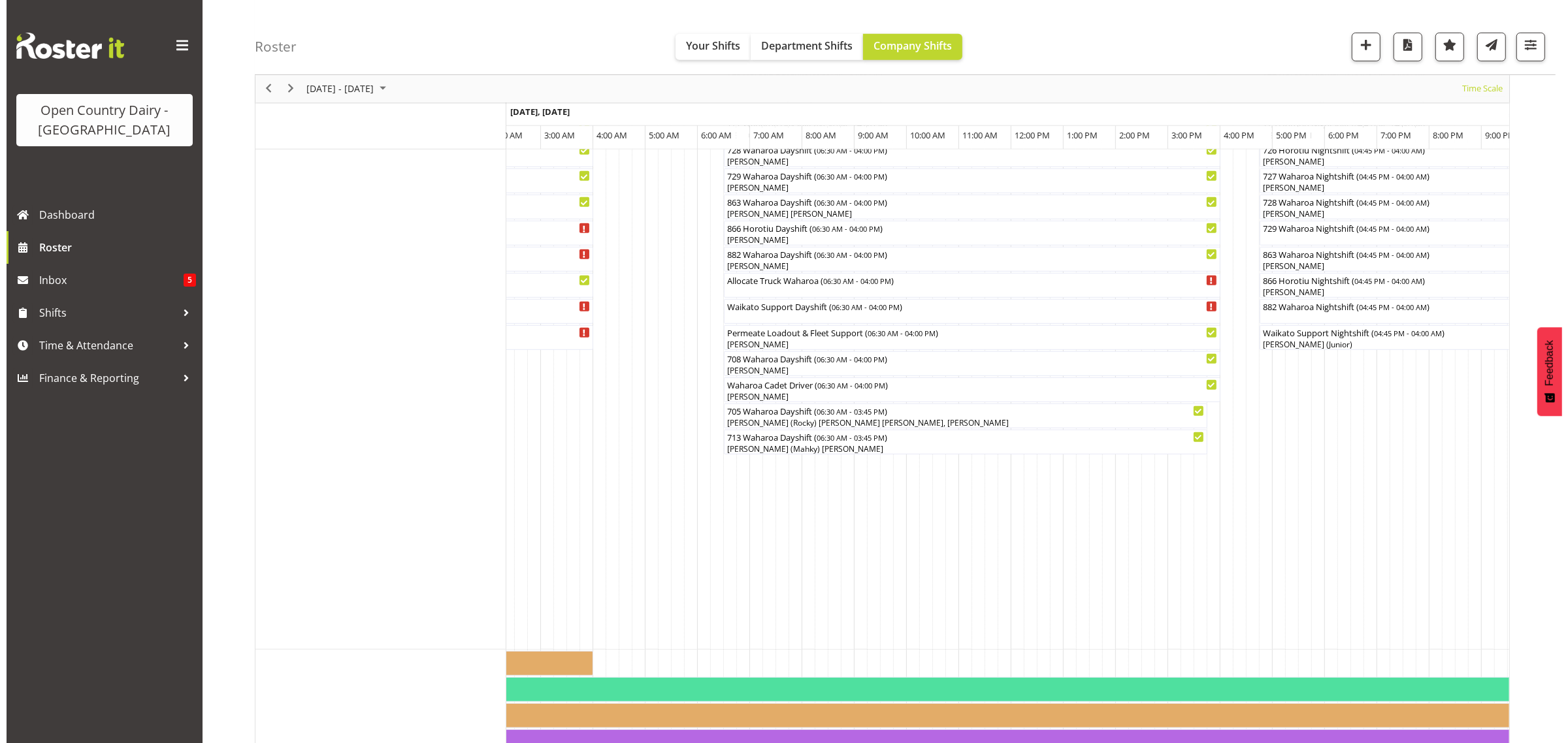
scroll to position [846, 0]
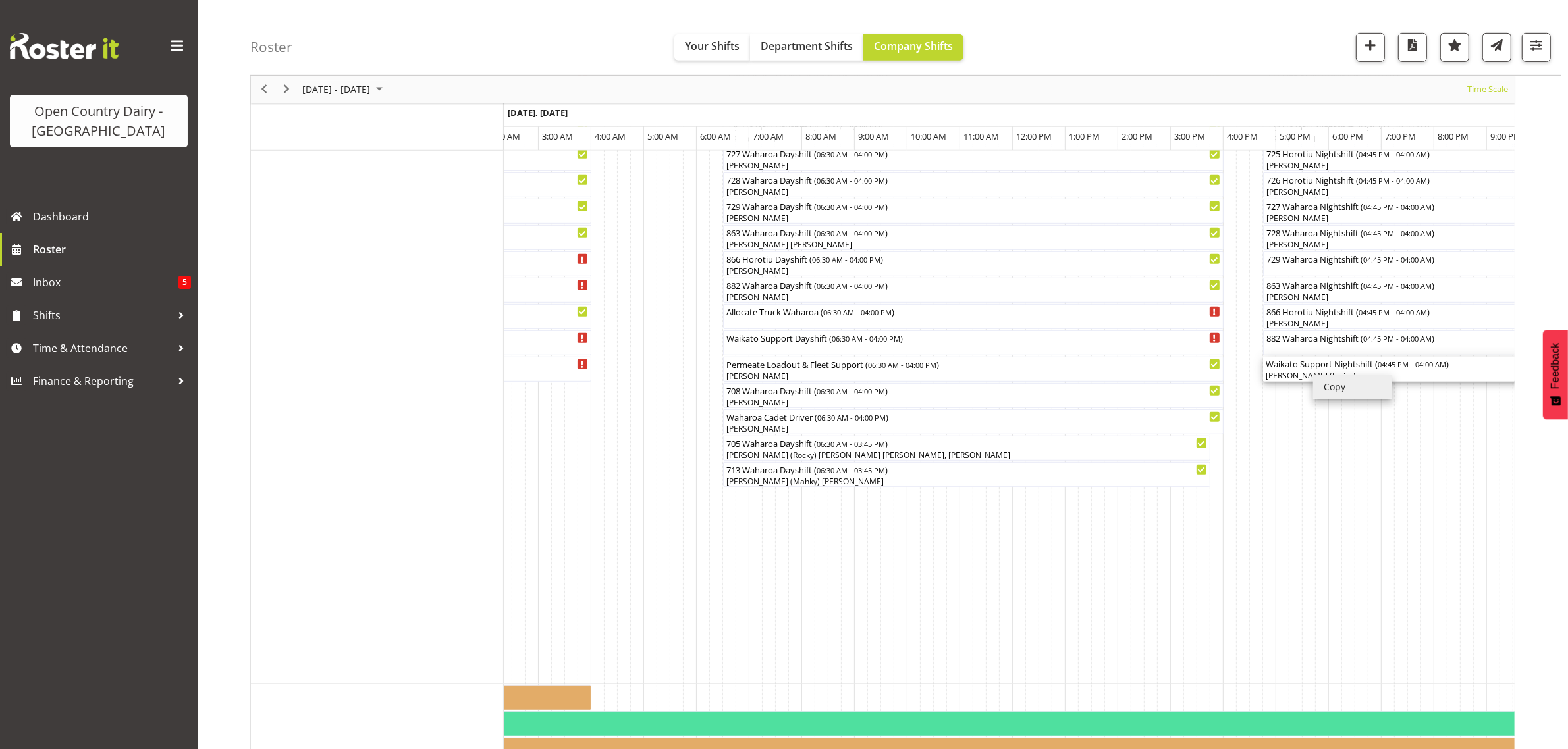
click at [1311, 374] on div "[PERSON_NAME] (Junior)" at bounding box center [1559, 376] width 587 height 12
click at [0, 0] on div at bounding box center [0, 0] width 0 height 0
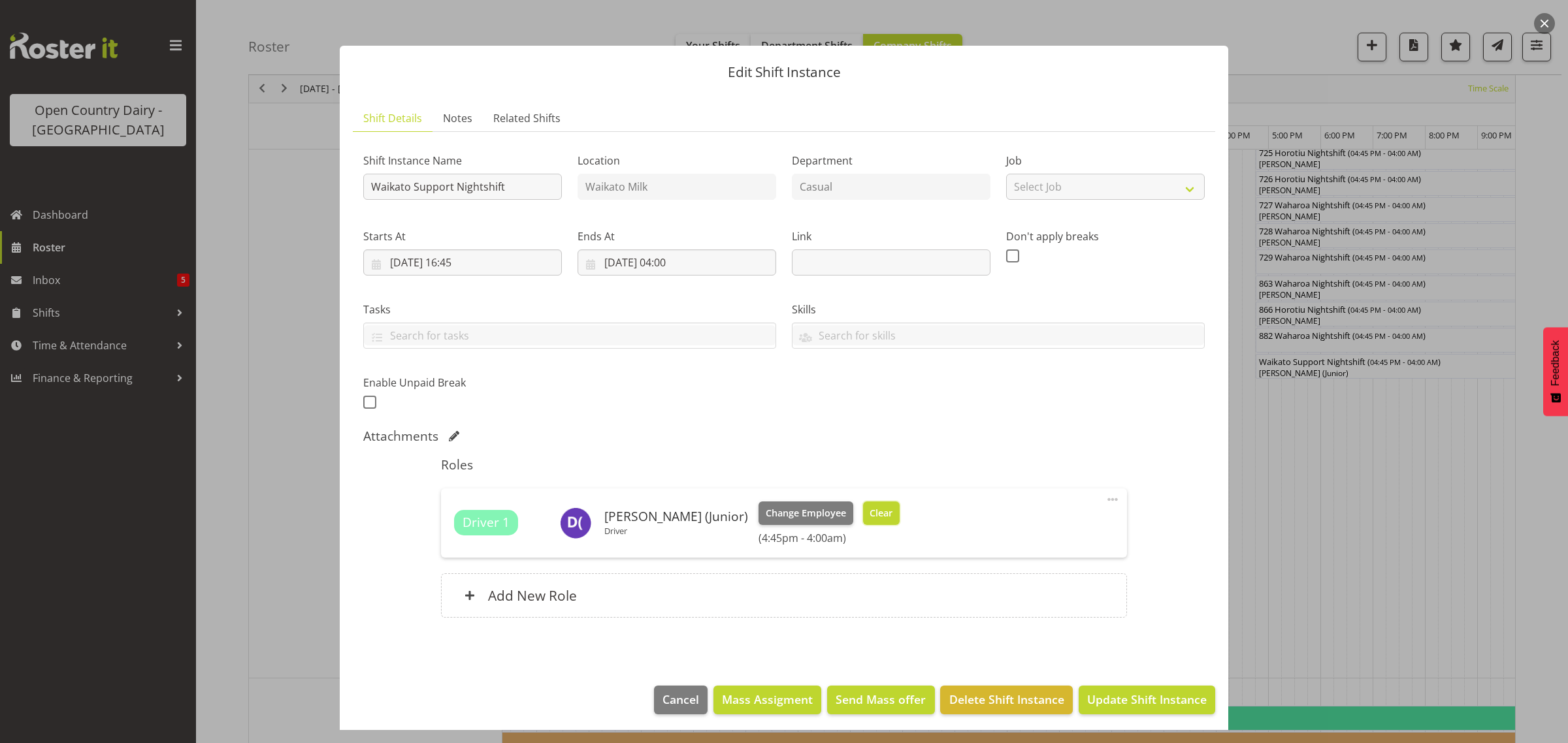
click at [870, 511] on span "Clear" at bounding box center [881, 513] width 23 height 14
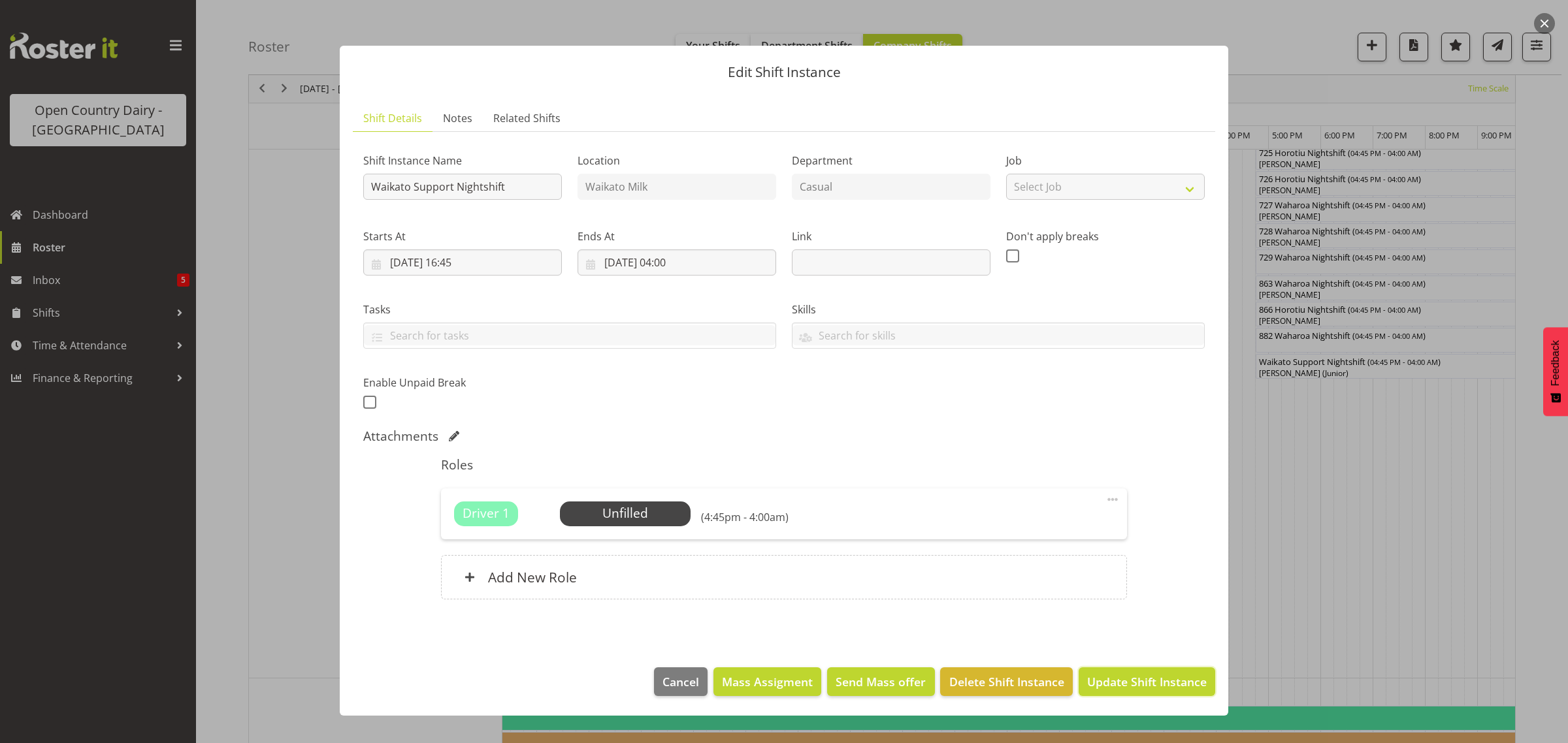
click at [1146, 683] on span "Update Shift Instance" at bounding box center [1146, 682] width 120 height 17
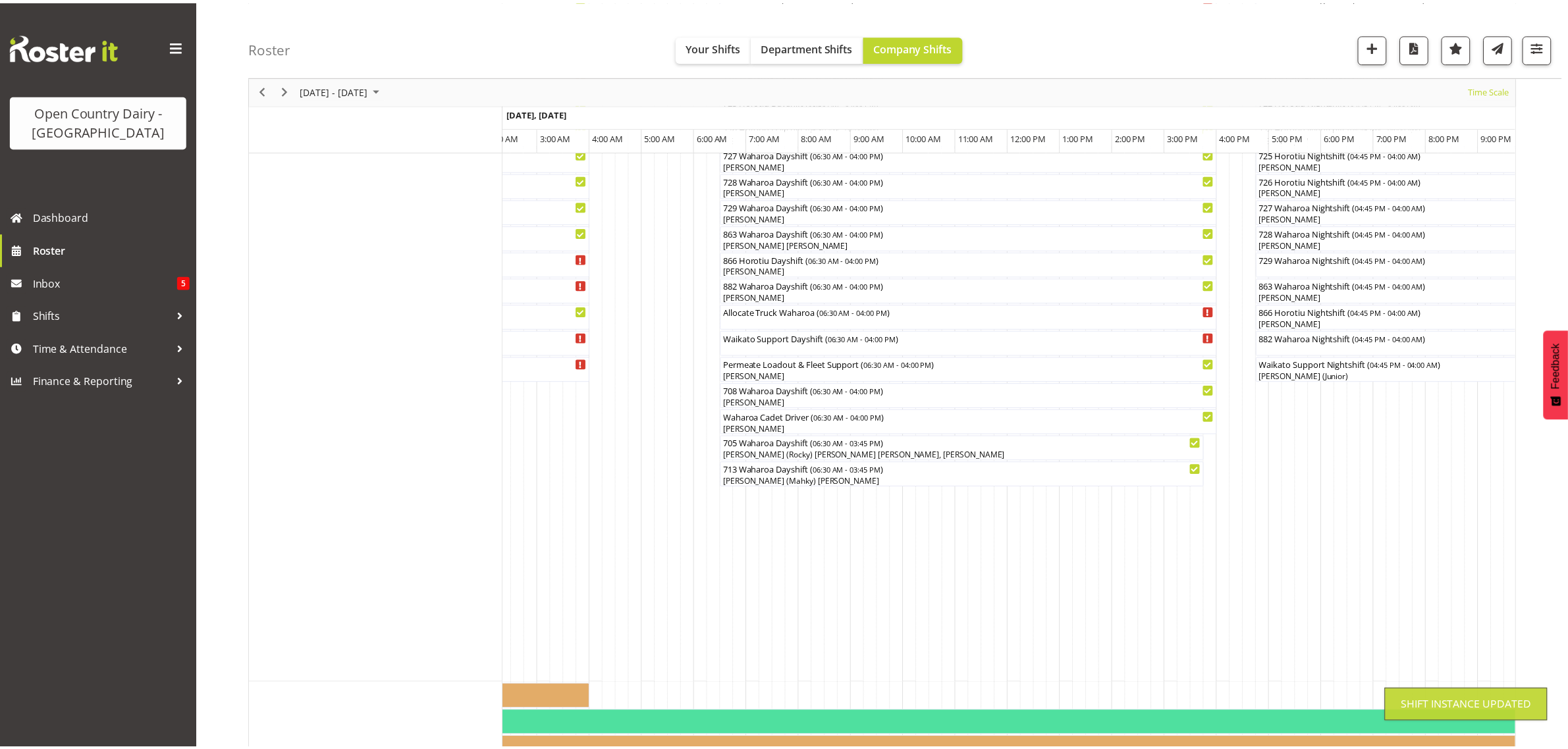
scroll to position [0, 0]
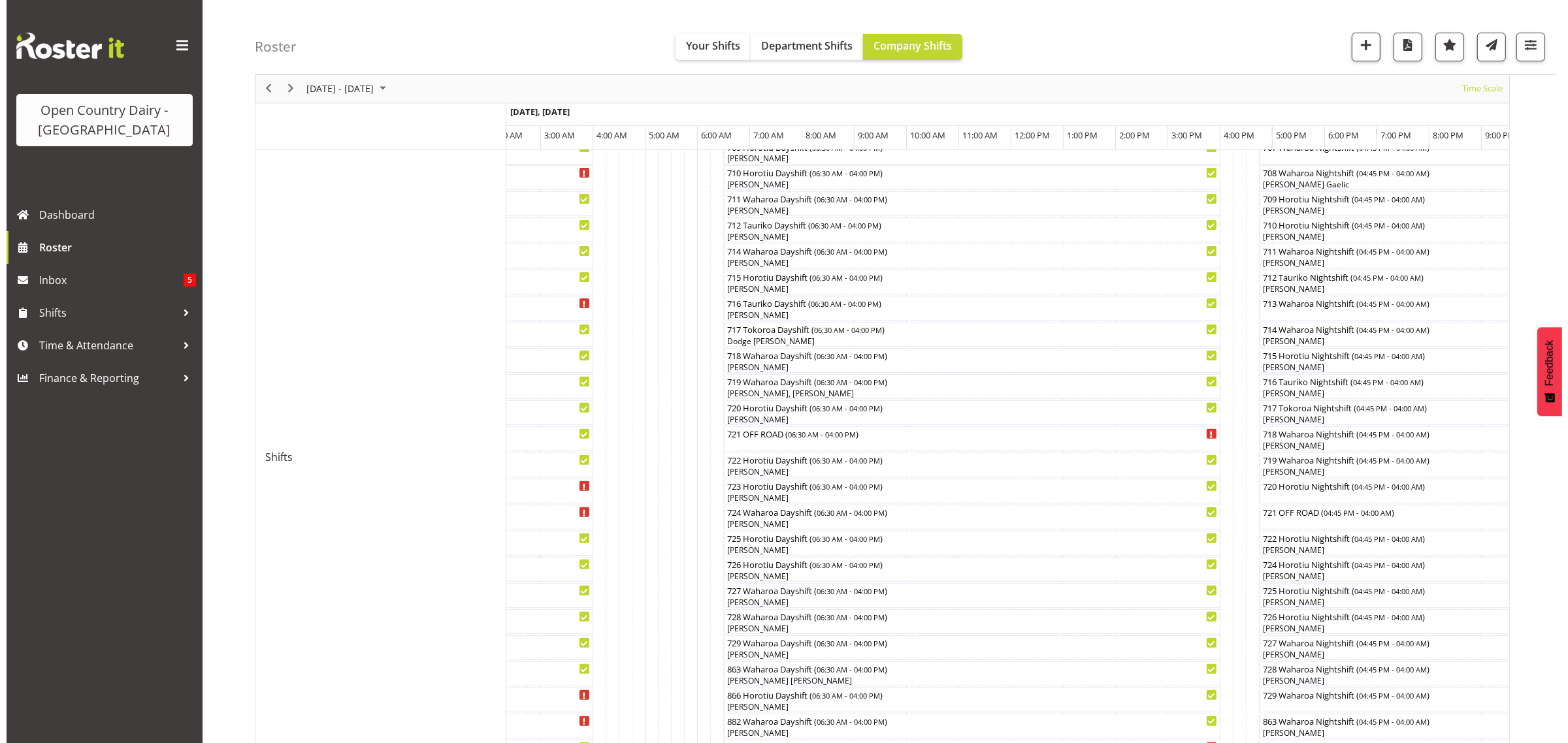
scroll to position [245, 0]
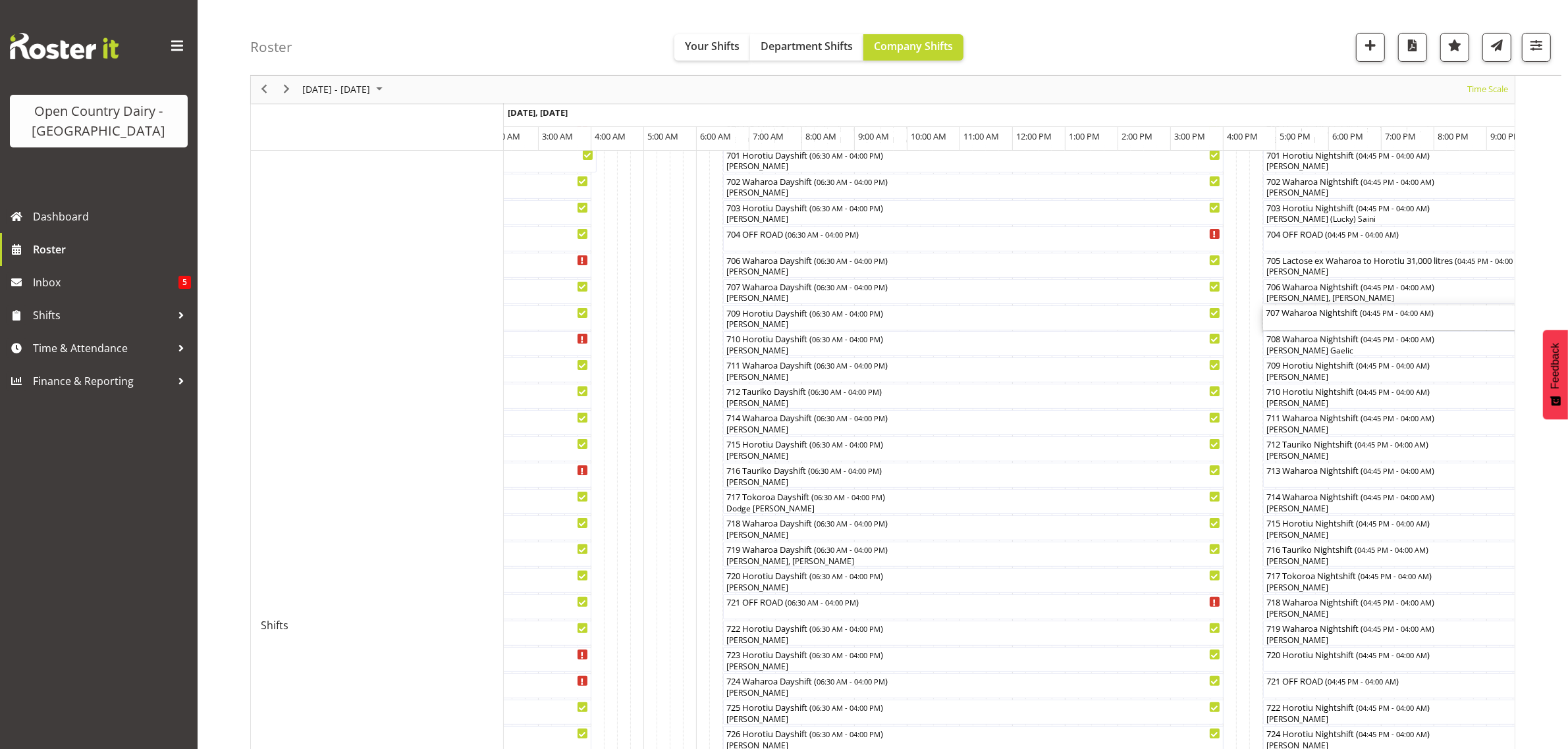
click at [1317, 317] on div "707 Waharoa Nightshift ( 04:45 PM - 04:00 AM )" at bounding box center [1559, 312] width 587 height 13
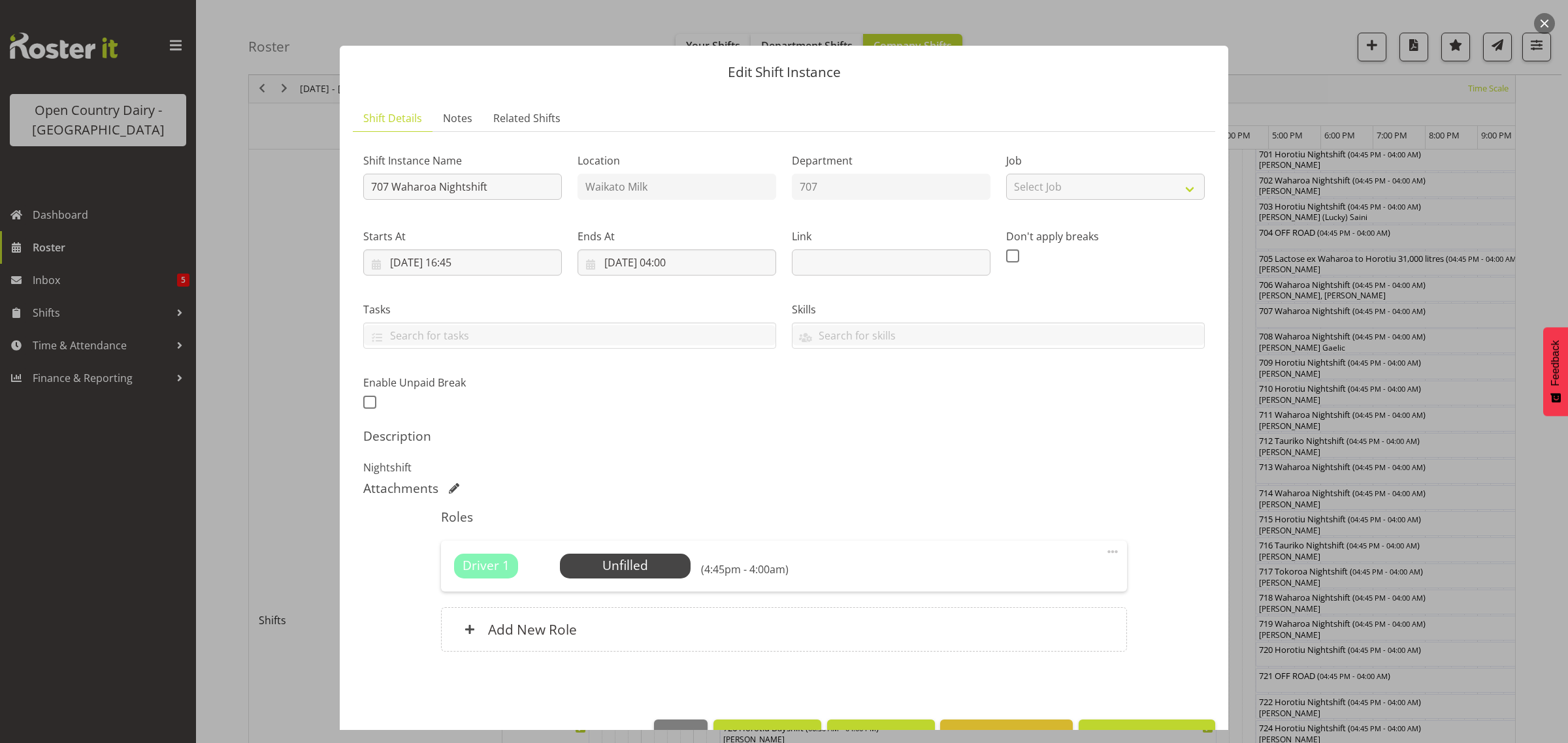
scroll to position [38, 0]
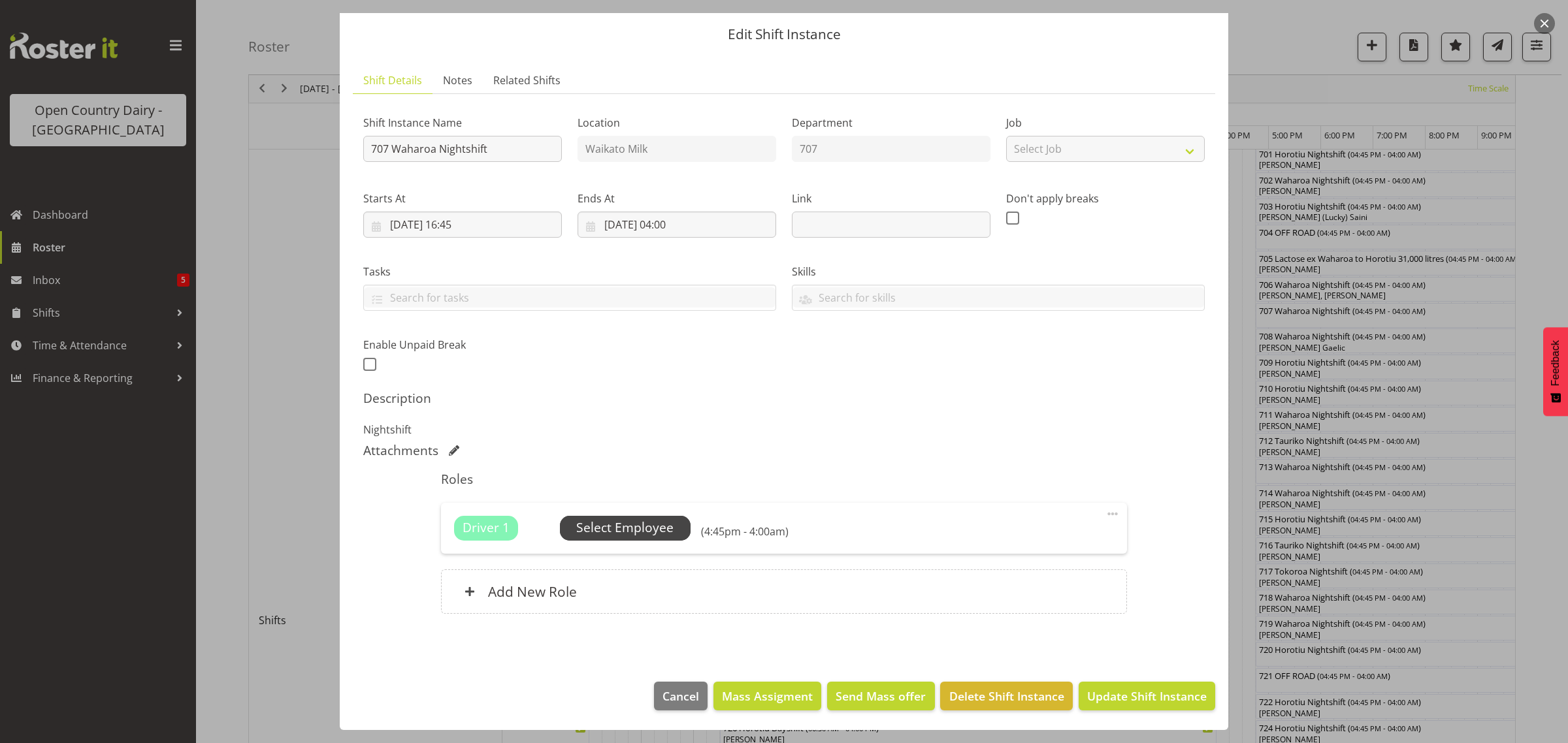
click at [622, 530] on span "Select Employee" at bounding box center [625, 528] width 98 height 19
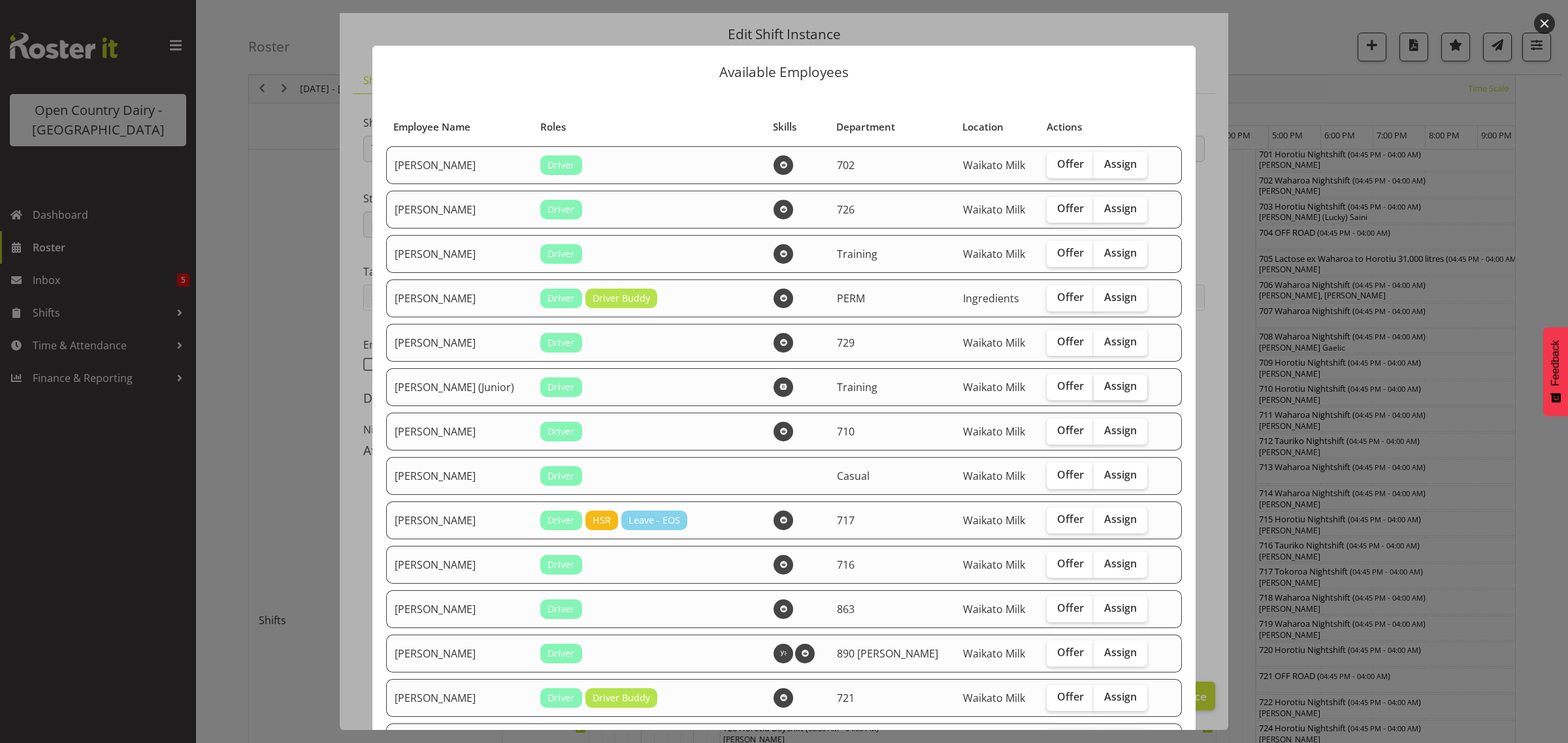
click at [1104, 390] on span "Assign" at bounding box center [1121, 386] width 33 height 13
click at [1102, 390] on input "Assign" at bounding box center [1098, 386] width 8 height 8
checkbox input "true"
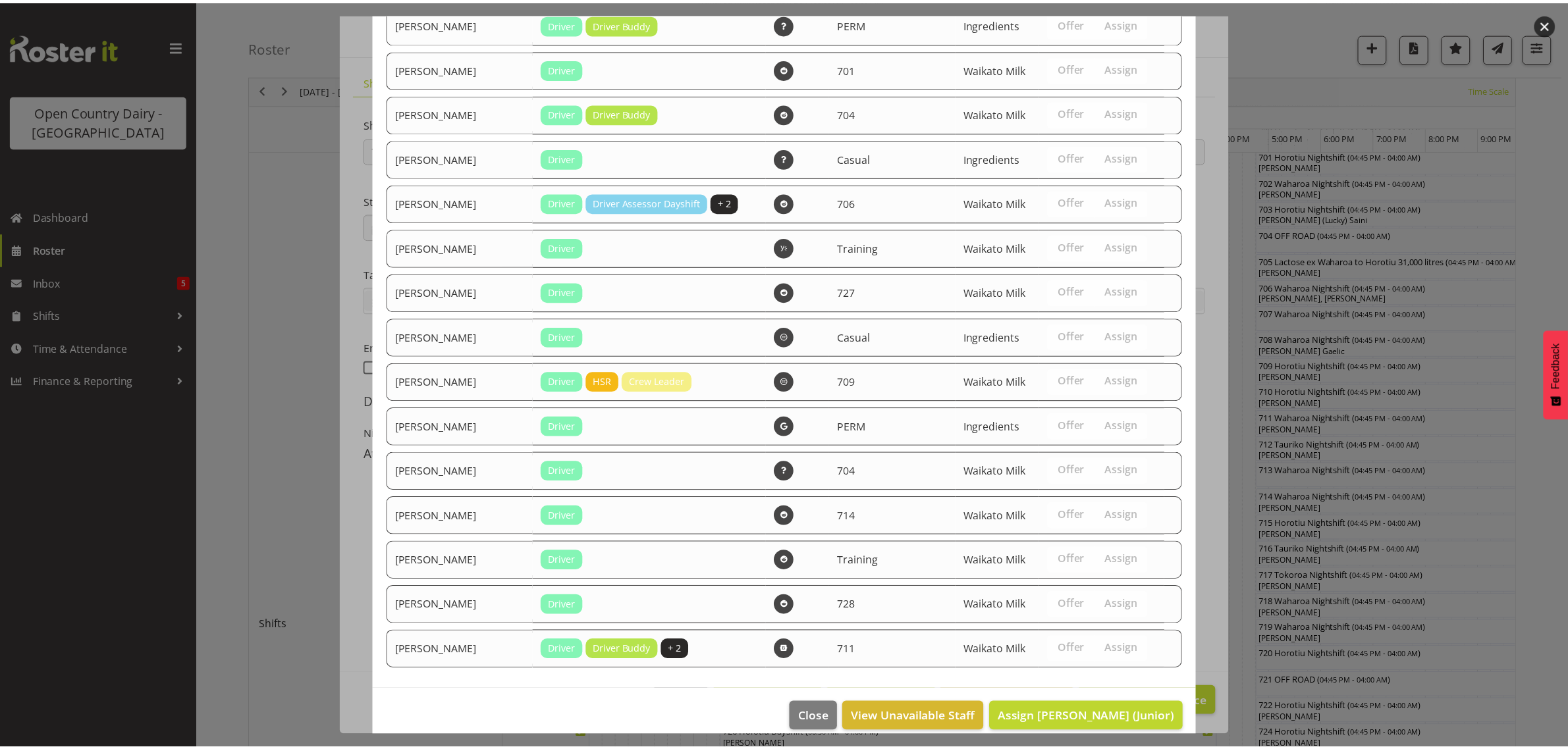
scroll to position [884, 0]
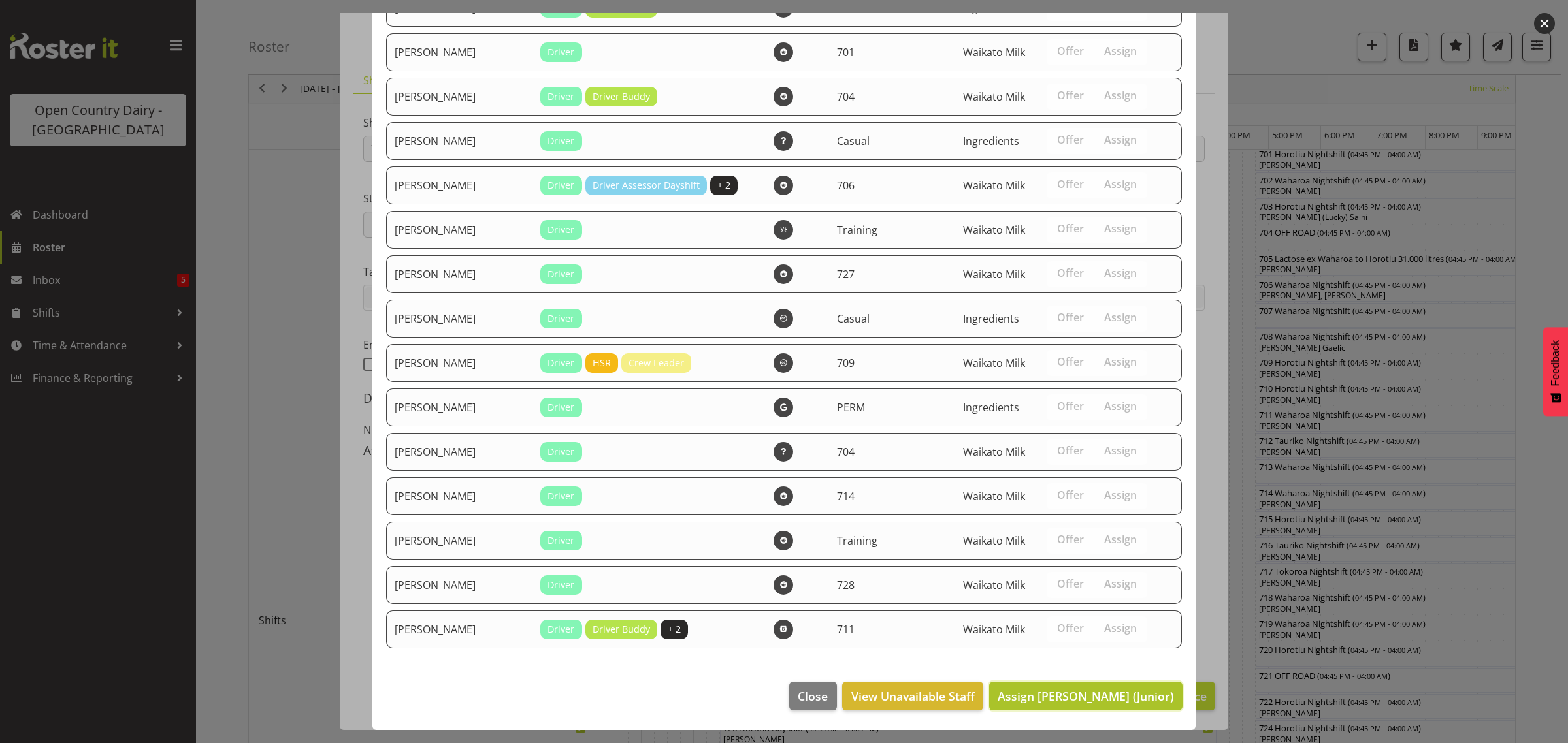
click at [1094, 701] on span "Assign [PERSON_NAME] (Junior)" at bounding box center [1085, 696] width 176 height 16
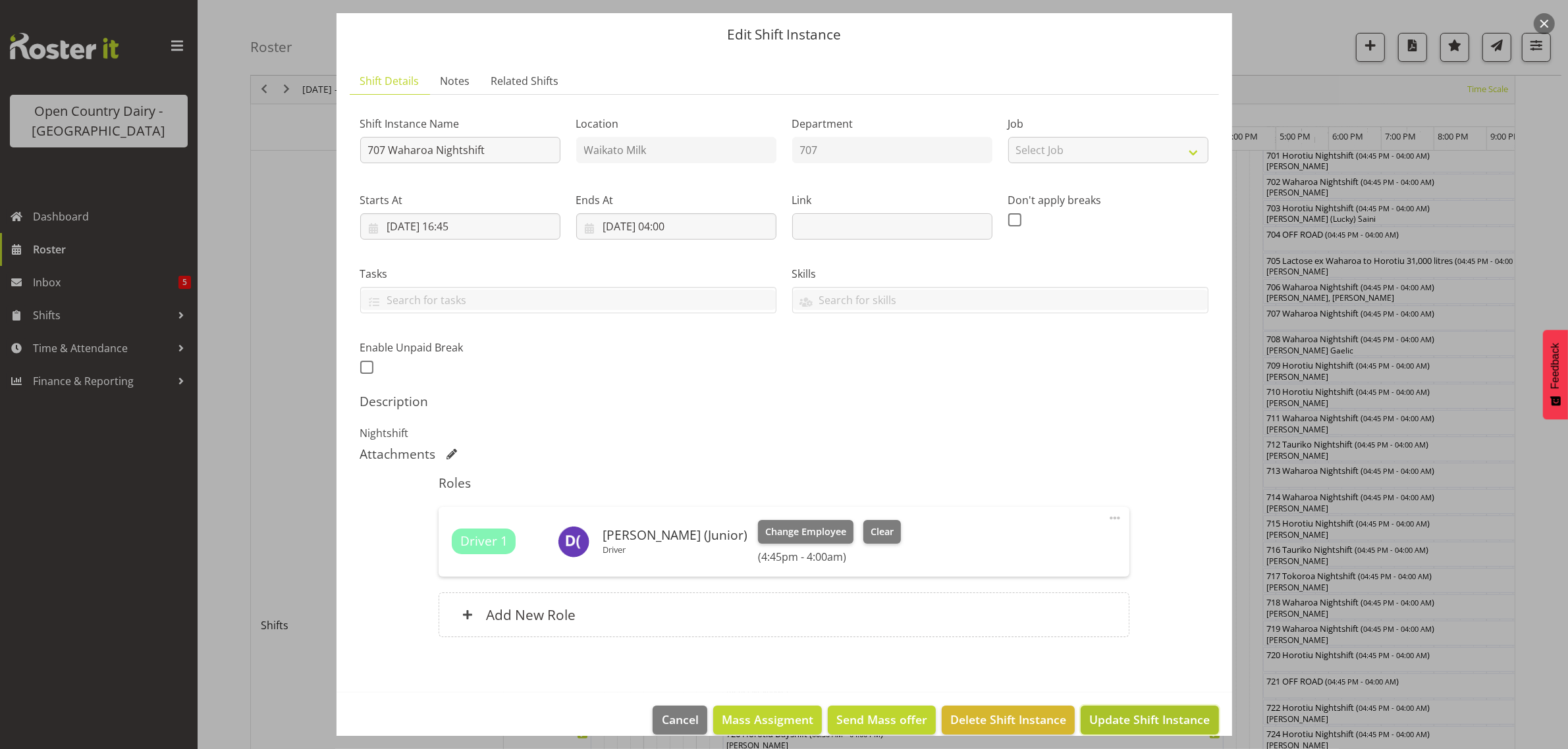
click at [1124, 717] on span "Update Shift Instance" at bounding box center [1149, 720] width 121 height 17
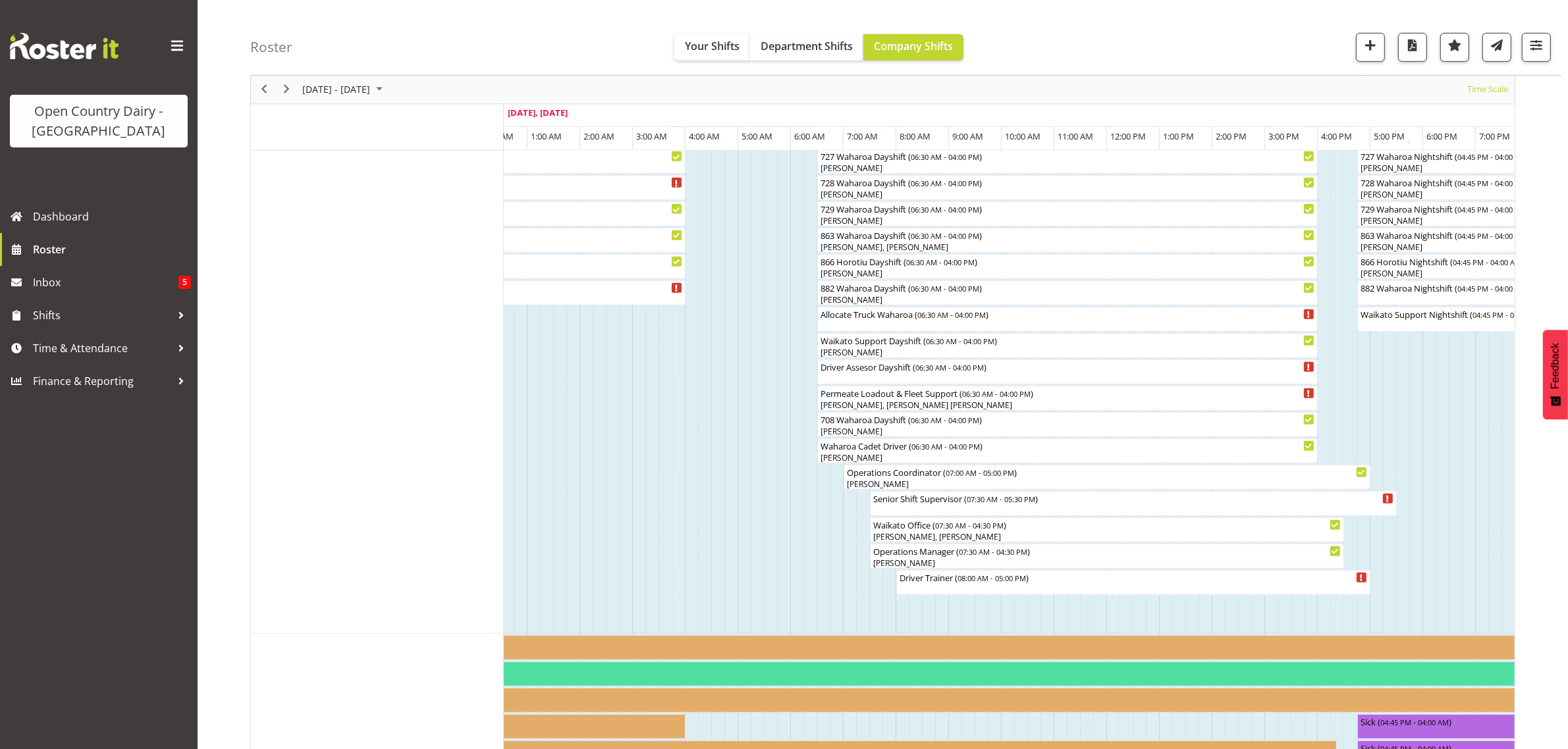
scroll to position [906, 0]
